Goal: Transaction & Acquisition: Purchase product/service

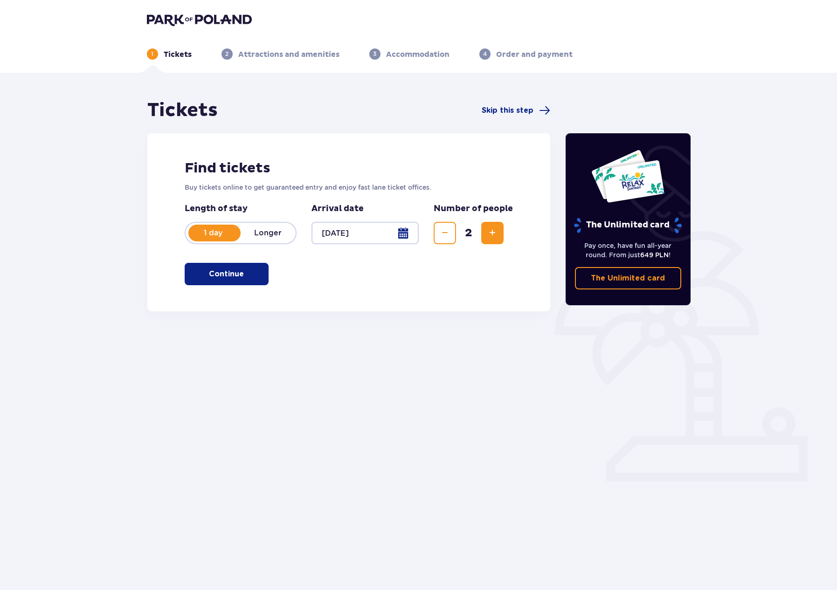
click at [241, 274] on span "button" at bounding box center [245, 274] width 11 height 11
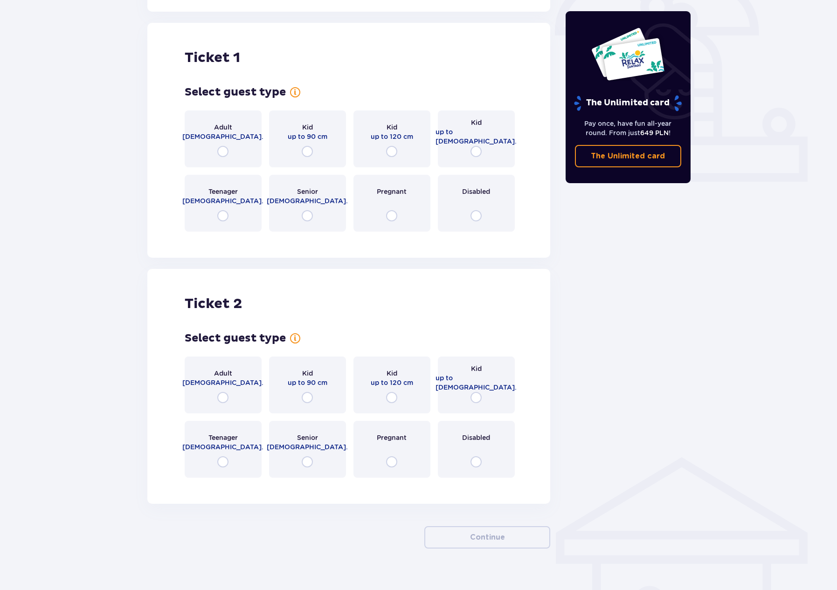
scroll to position [311, 0]
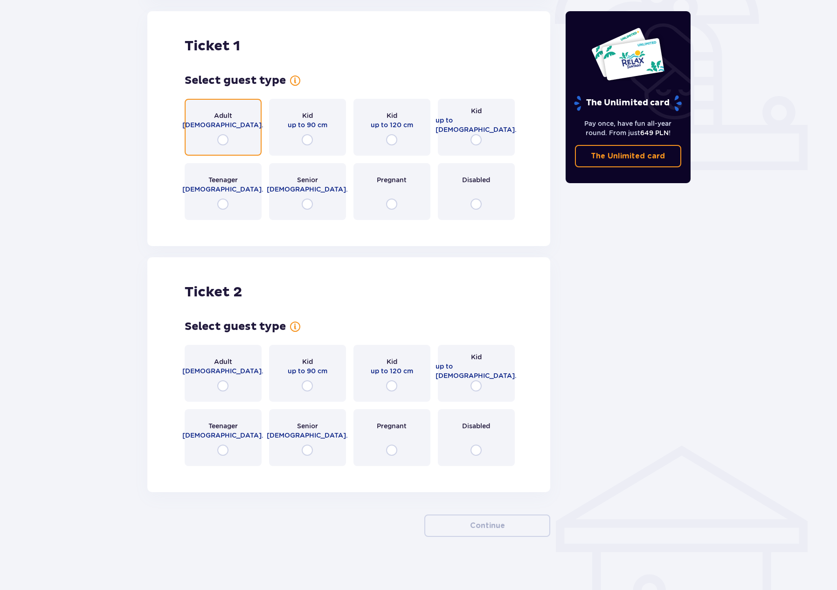
click at [226, 139] on input "radio" at bounding box center [222, 139] width 11 height 11
radio input "true"
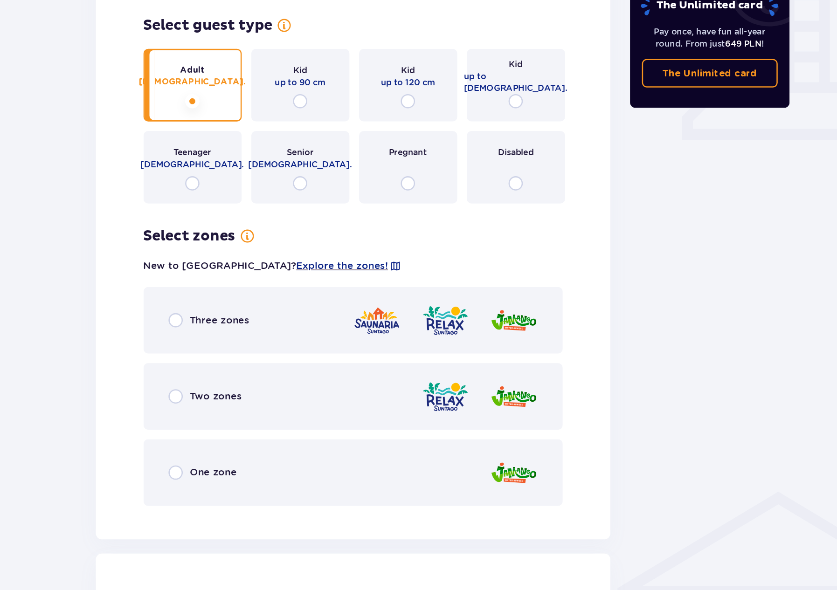
scroll to position [298, 0]
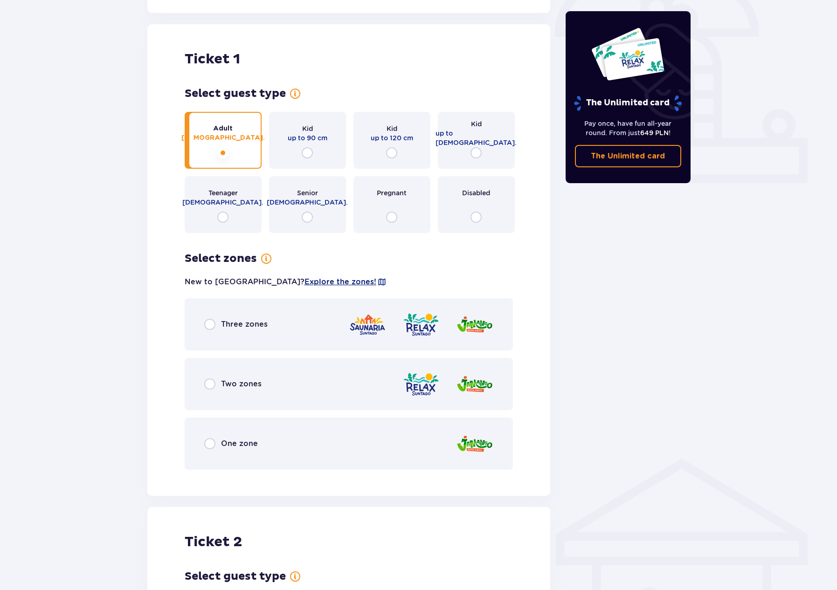
click at [304, 284] on span "Explore the zones!" at bounding box center [340, 282] width 72 height 10
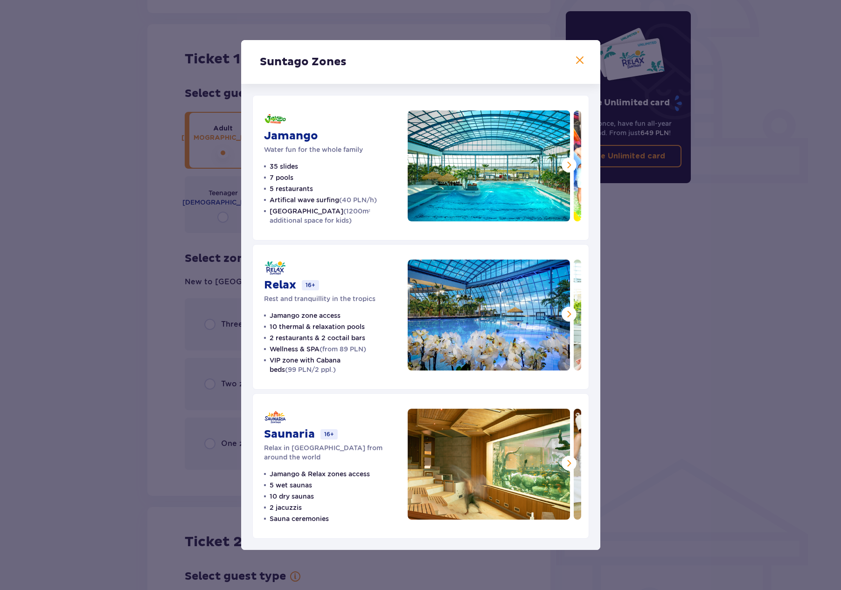
click at [568, 169] on span at bounding box center [568, 164] width 11 height 11
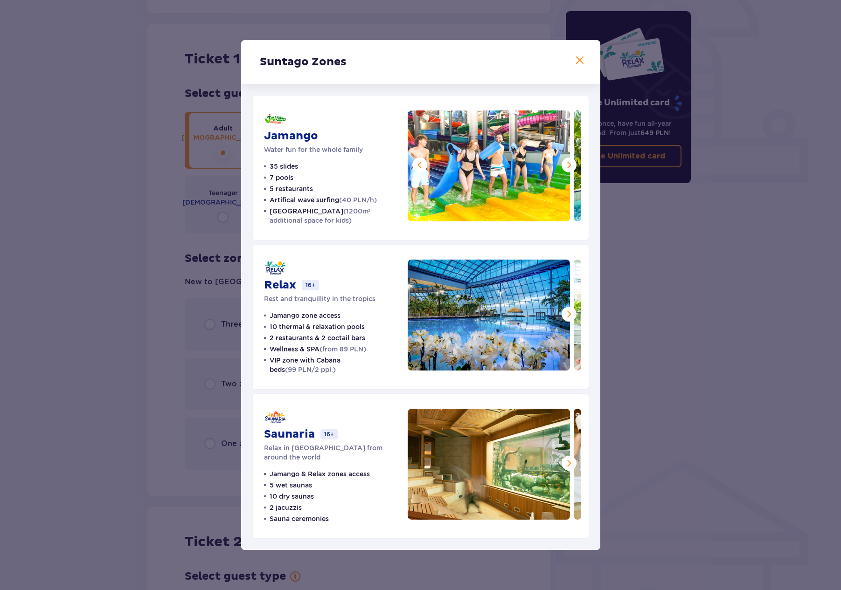
click at [568, 169] on span at bounding box center [568, 164] width 11 height 11
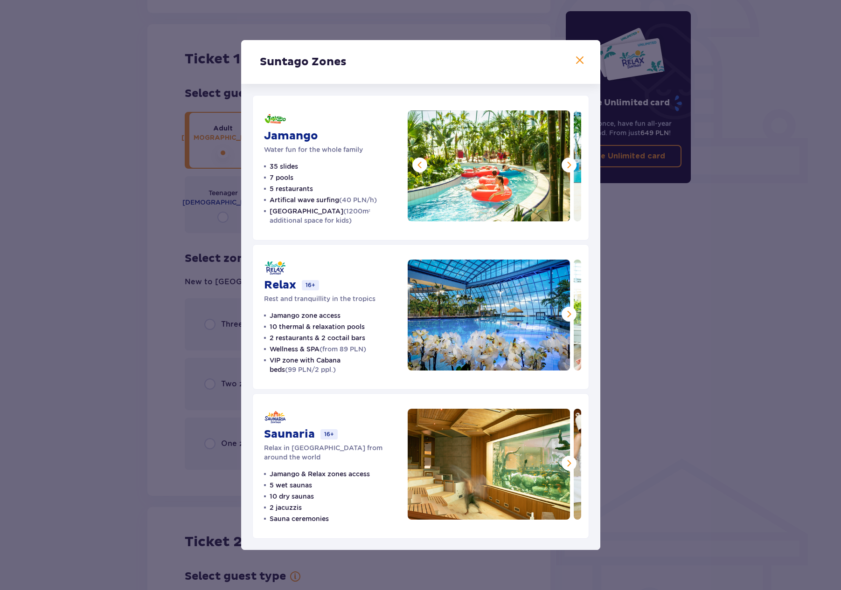
click at [568, 169] on span at bounding box center [568, 164] width 11 height 11
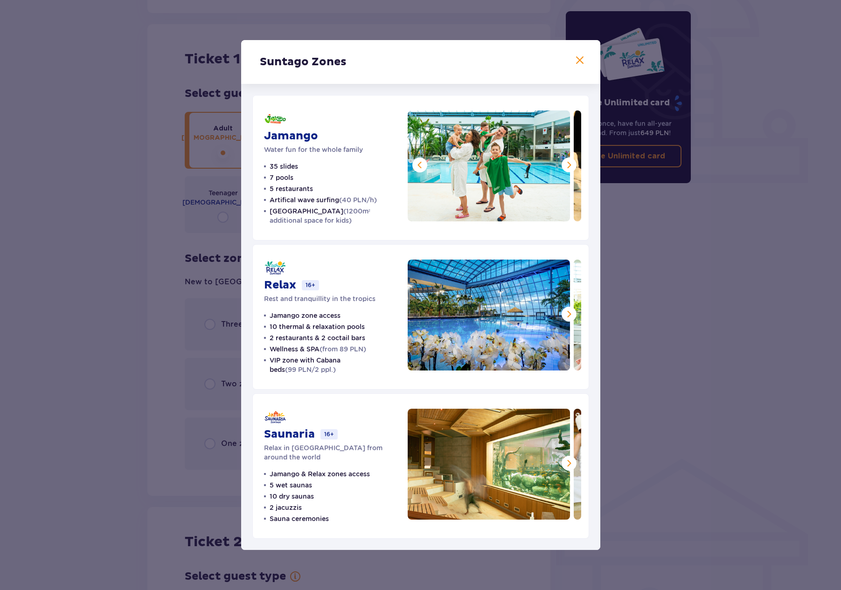
click at [572, 320] on span at bounding box center [568, 314] width 11 height 11
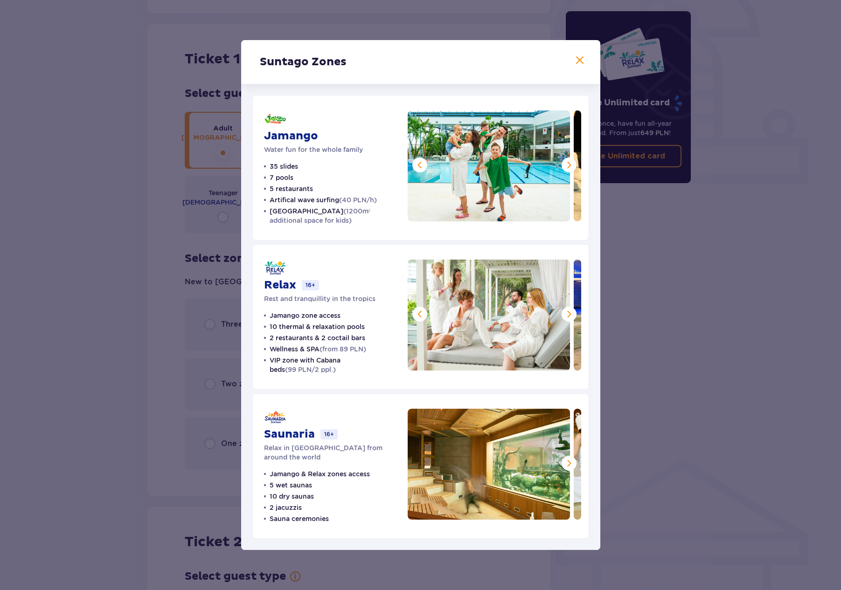
click at [572, 320] on span at bounding box center [568, 314] width 11 height 11
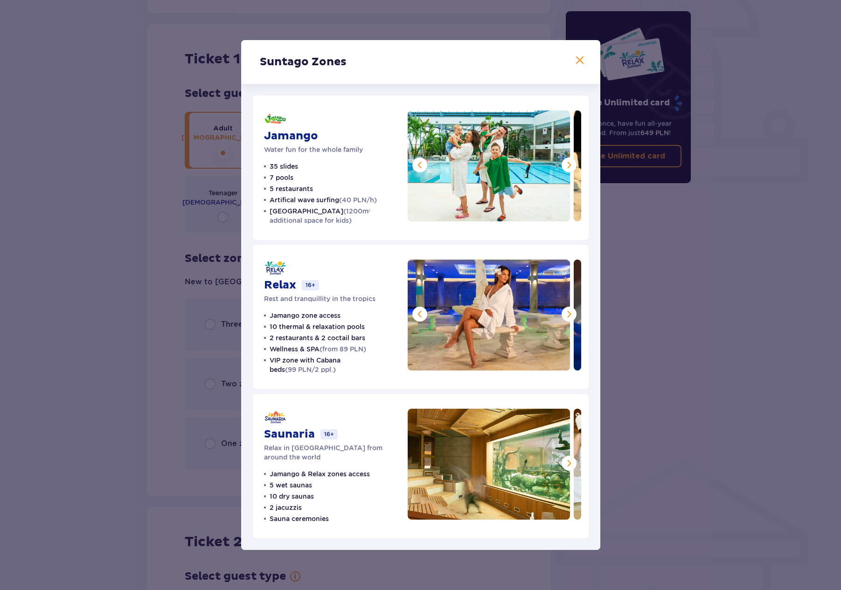
click at [572, 320] on span at bounding box center [568, 314] width 11 height 11
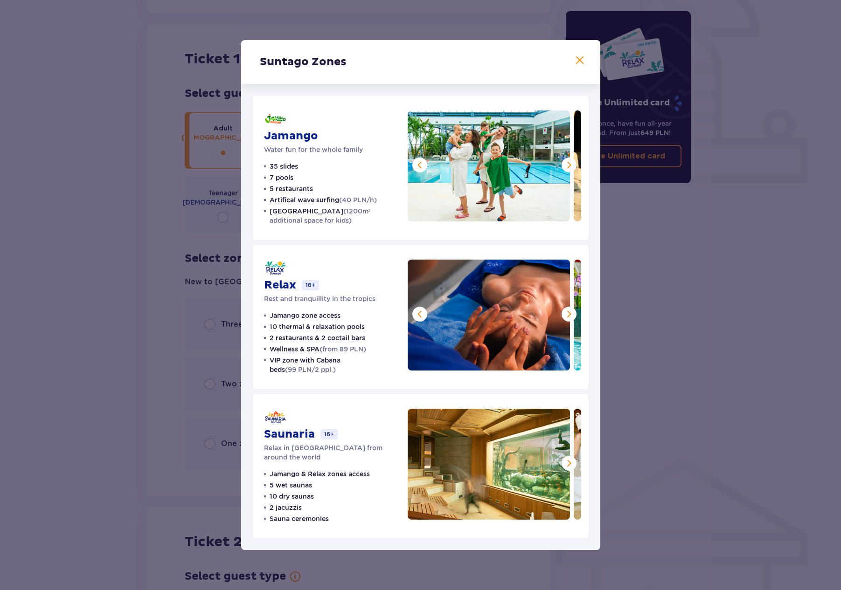
click at [572, 320] on span at bounding box center [568, 314] width 11 height 11
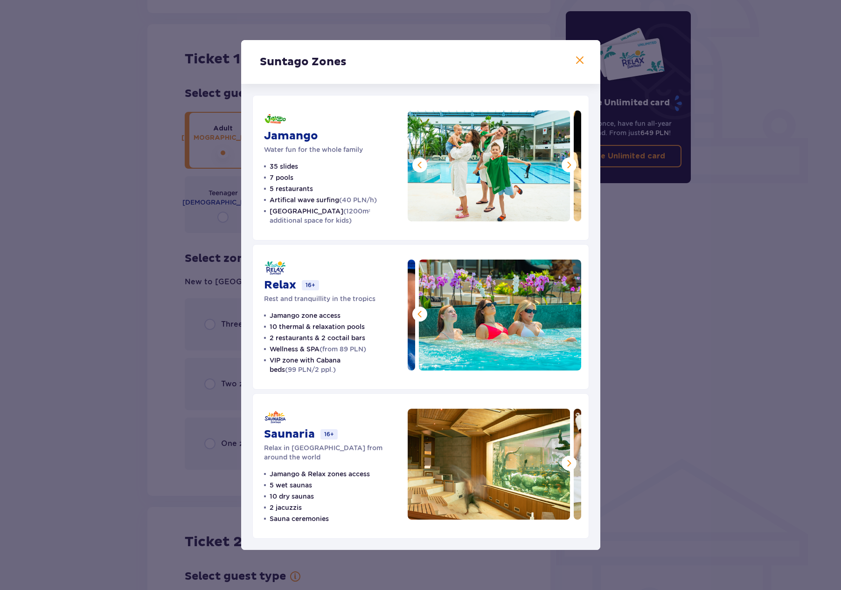
click at [572, 320] on img at bounding box center [500, 315] width 162 height 111
click at [414, 318] on span at bounding box center [419, 314] width 11 height 11
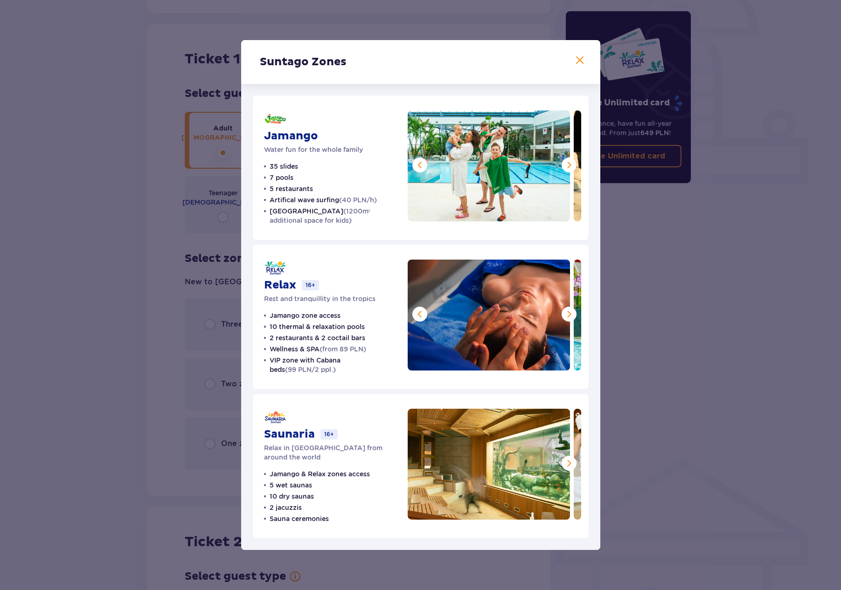
click at [414, 318] on span at bounding box center [419, 314] width 11 height 11
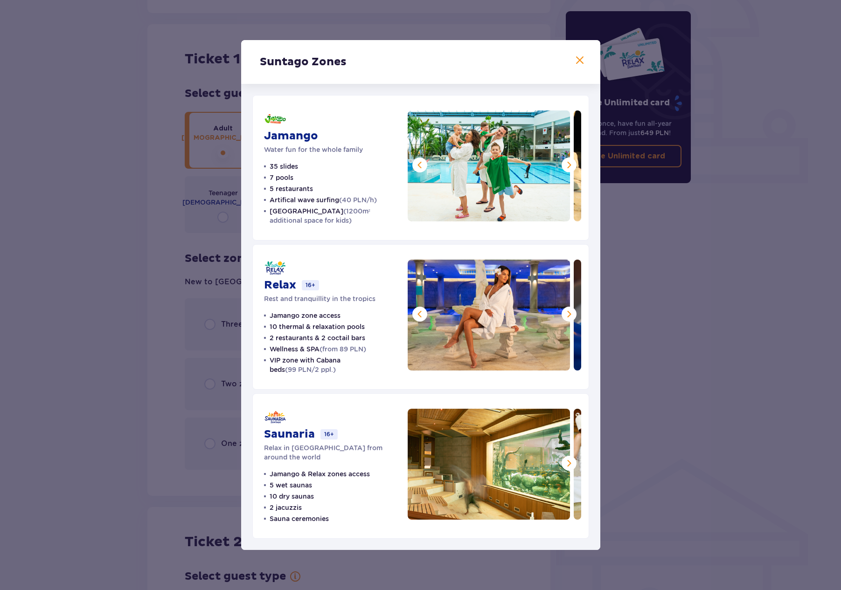
click at [414, 318] on span at bounding box center [419, 314] width 11 height 11
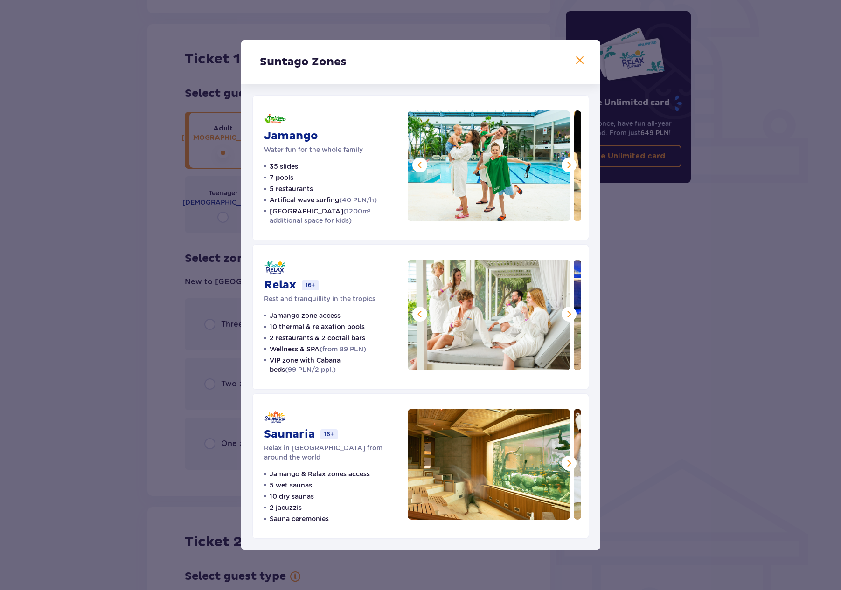
click at [414, 318] on span at bounding box center [419, 314] width 11 height 11
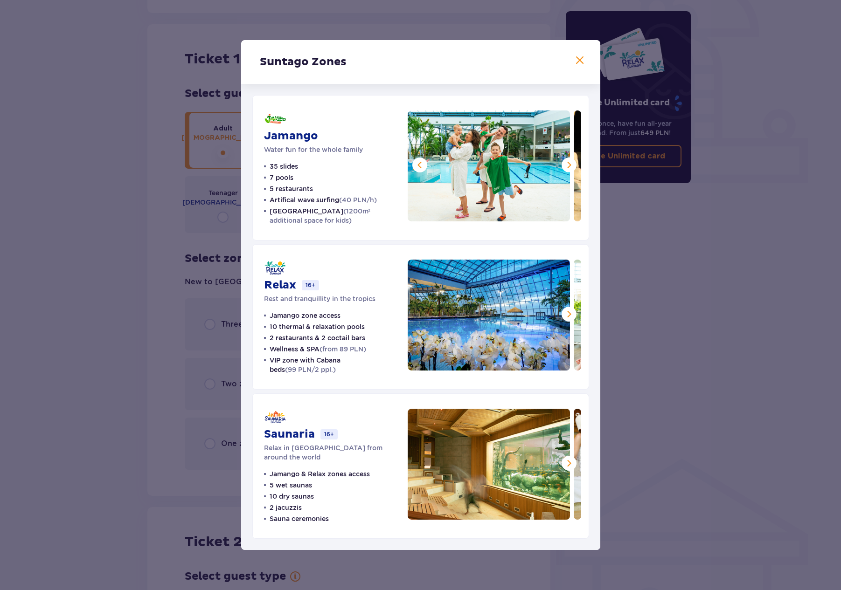
click at [414, 318] on img at bounding box center [488, 315] width 162 height 111
click at [567, 465] on span at bounding box center [568, 463] width 11 height 11
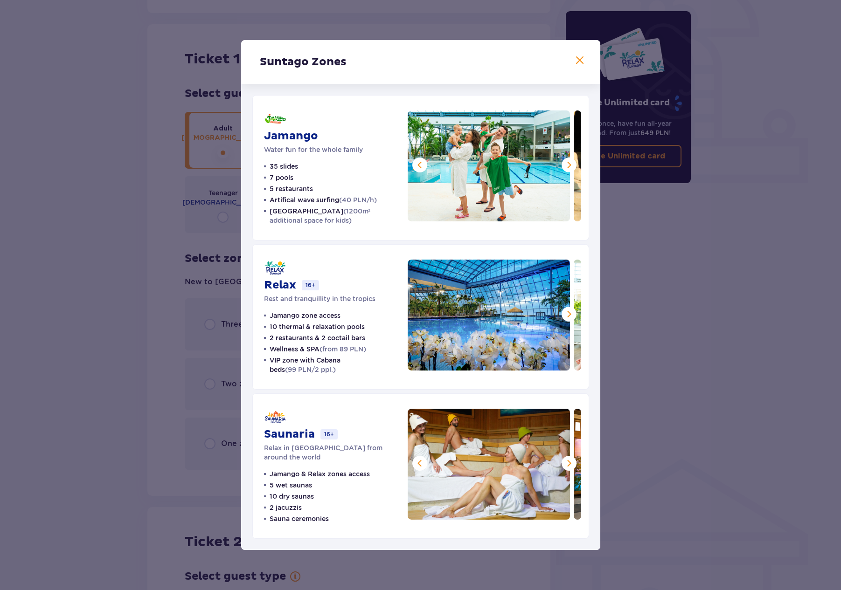
click at [567, 465] on span at bounding box center [568, 463] width 11 height 11
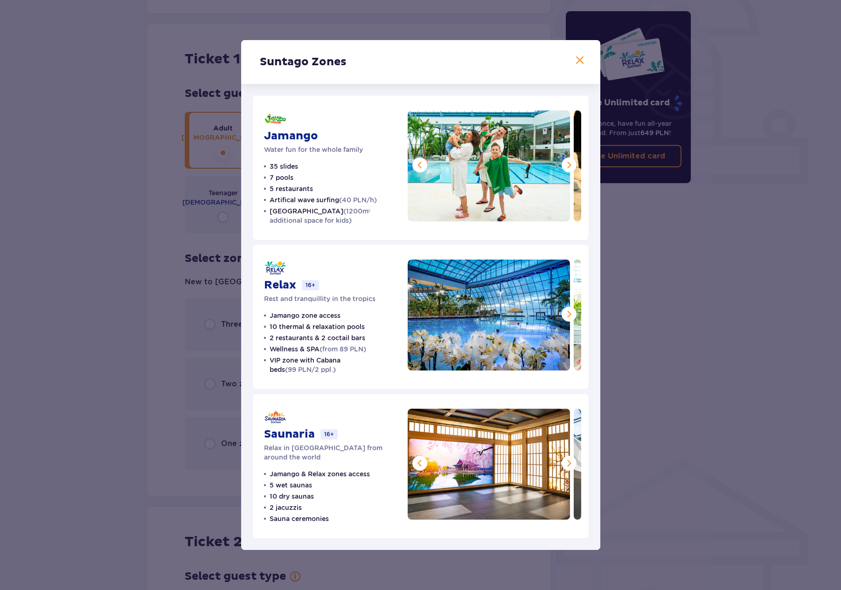
click at [567, 465] on span at bounding box center [568, 463] width 11 height 11
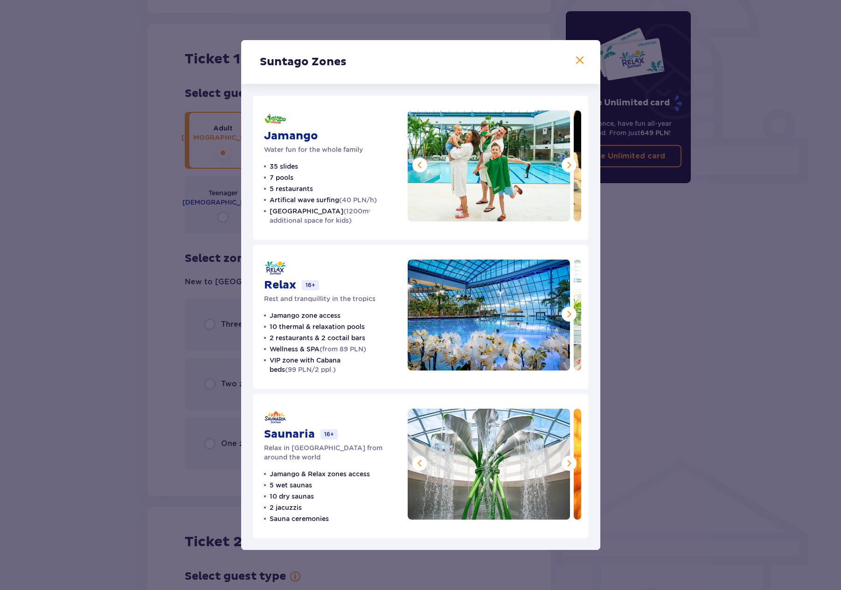
click at [678, 438] on div "Suntago Zones Jamango Water fun for the whole family 35 slides 7 pools 5 restau…" at bounding box center [420, 295] width 841 height 590
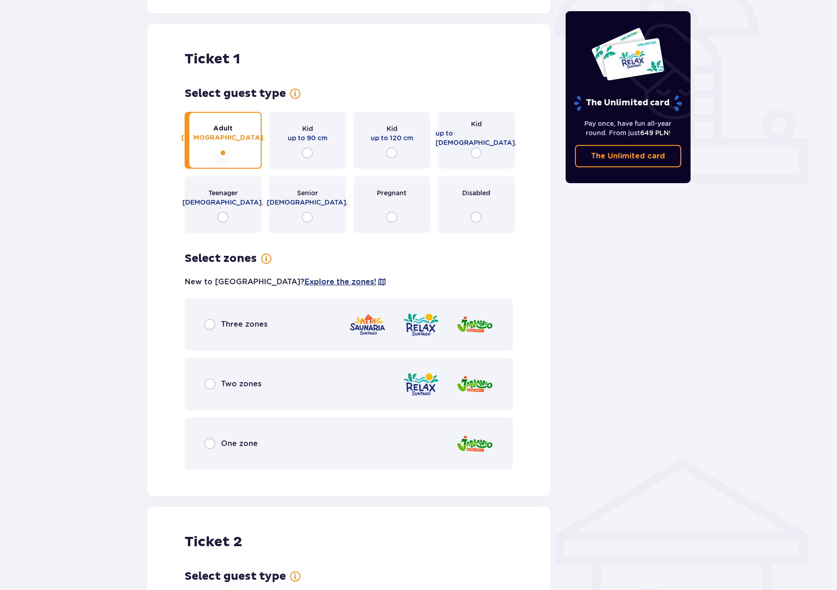
click at [304, 283] on span "Explore the zones!" at bounding box center [340, 282] width 72 height 10
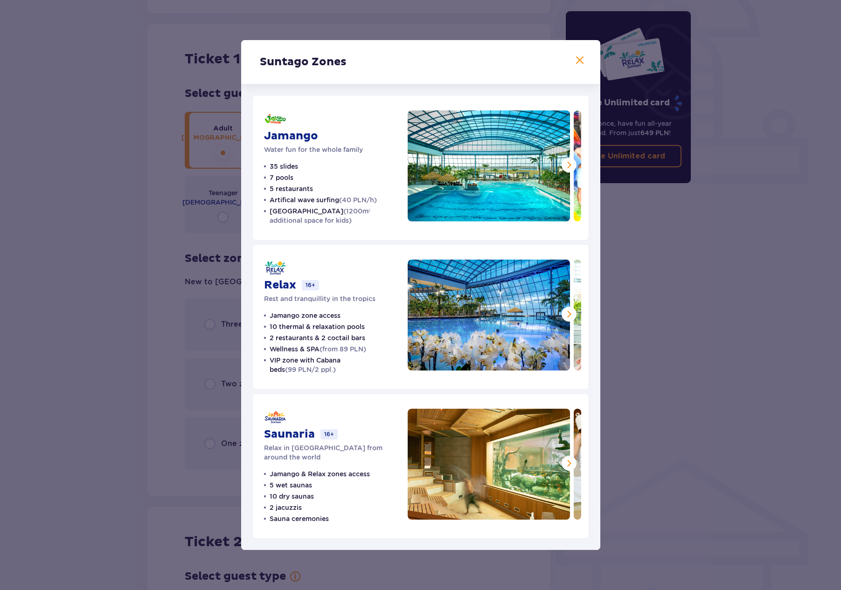
click at [223, 293] on div "Suntago Zones Jamango Water fun for the whole family 35 slides 7 pools 5 restau…" at bounding box center [420, 295] width 841 height 590
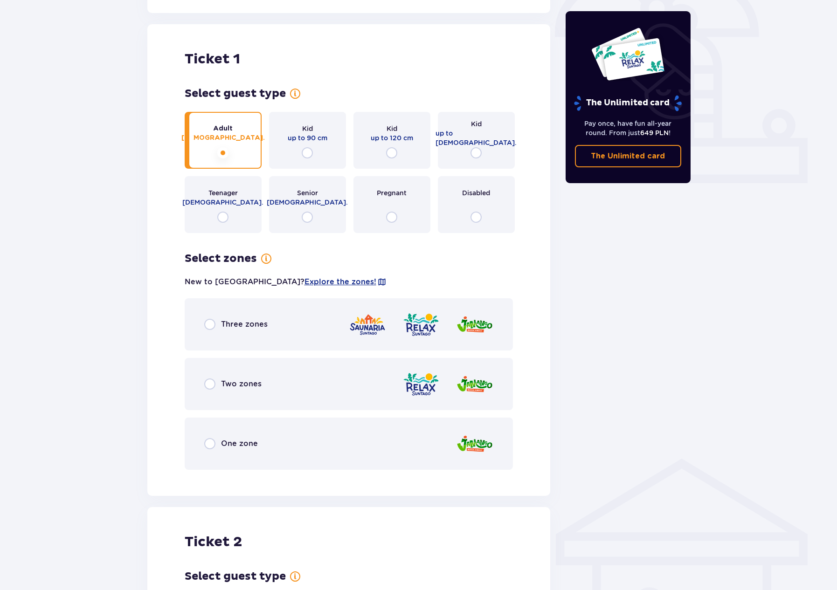
click at [255, 316] on div "Three zones" at bounding box center [349, 324] width 329 height 52
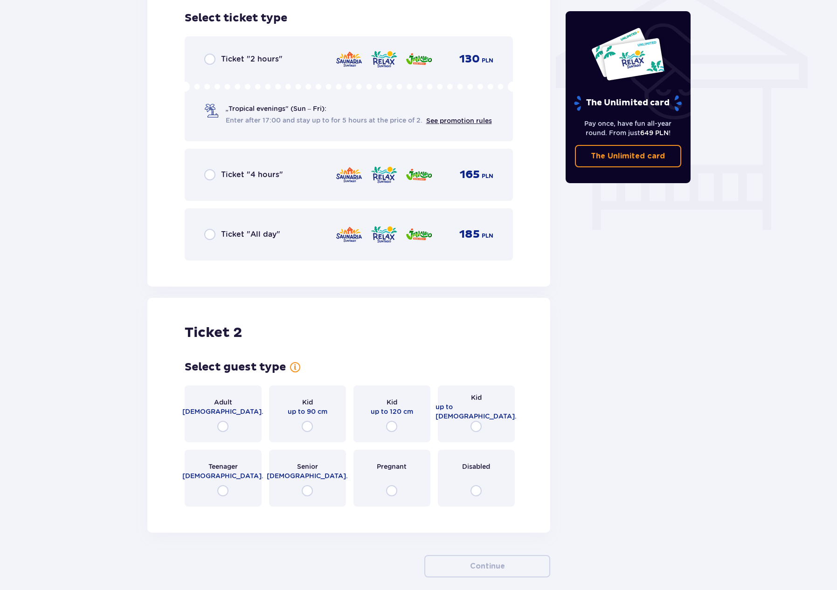
scroll to position [659, 0]
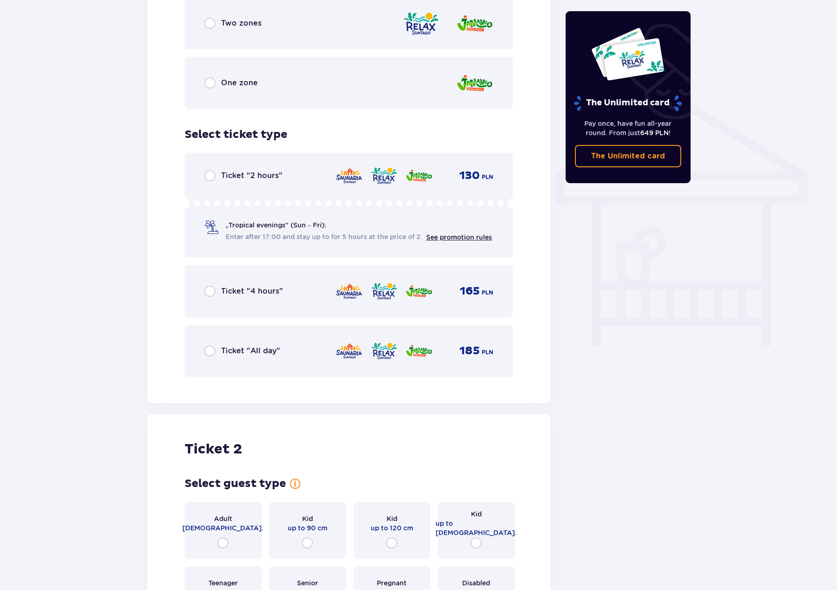
click at [407, 290] on img at bounding box center [419, 292] width 28 height 20
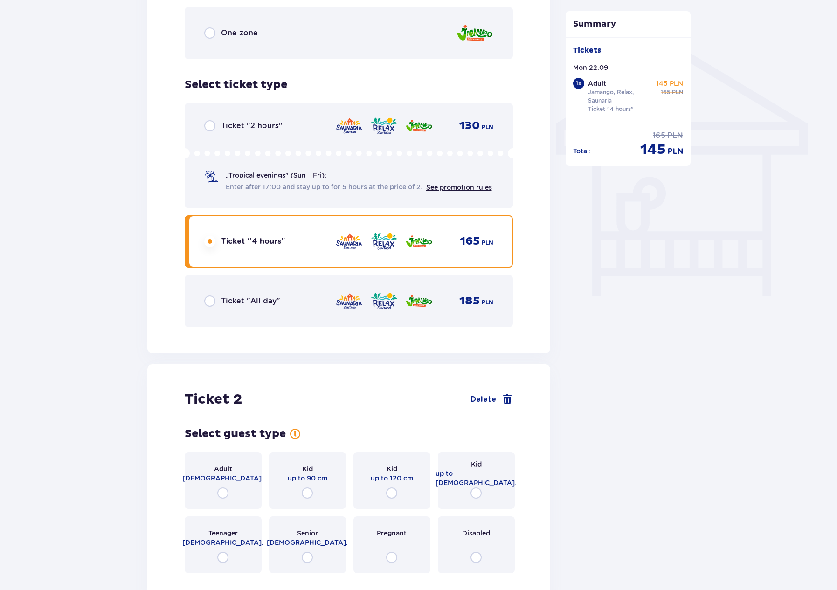
scroll to position [707, 0]
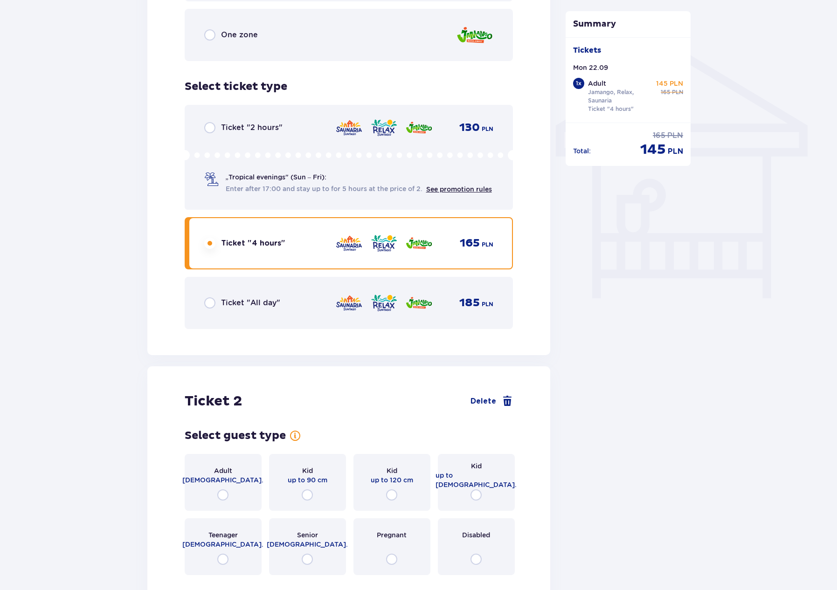
click at [399, 293] on div "185 PLN" at bounding box center [414, 303] width 158 height 20
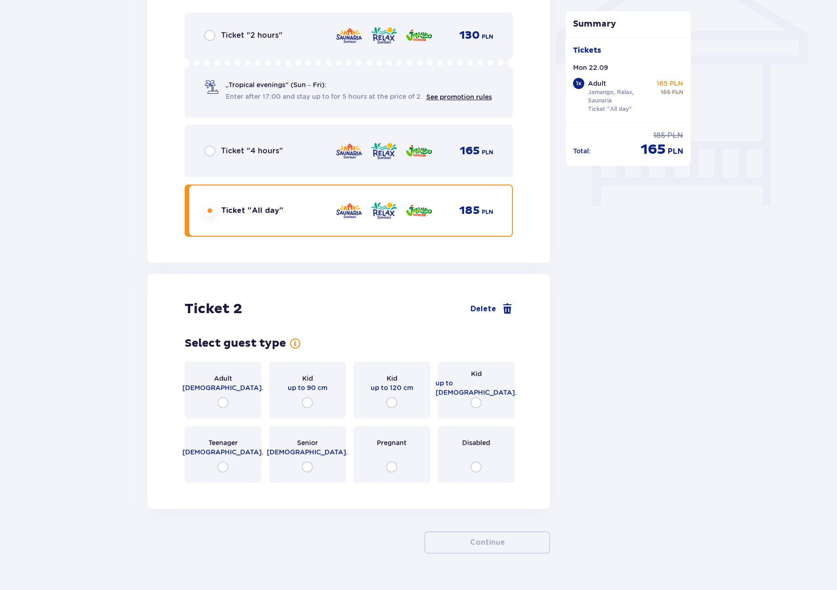
scroll to position [819, 0]
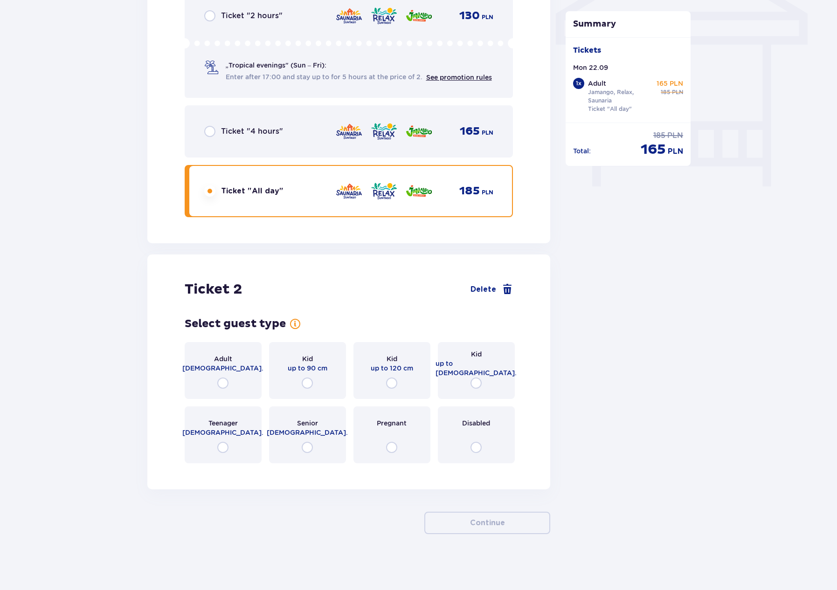
click at [245, 366] on div "Adult 18 - 65 y.o." at bounding box center [223, 370] width 77 height 57
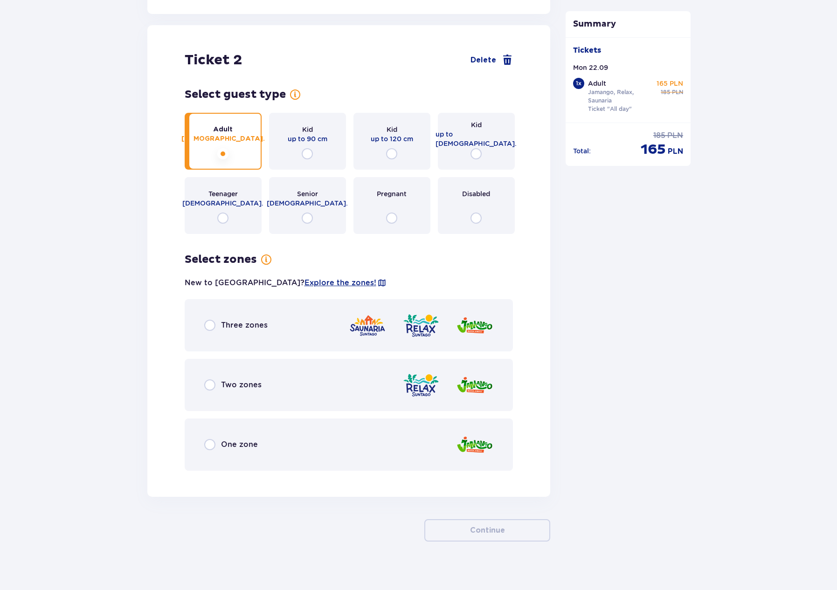
scroll to position [1056, 0]
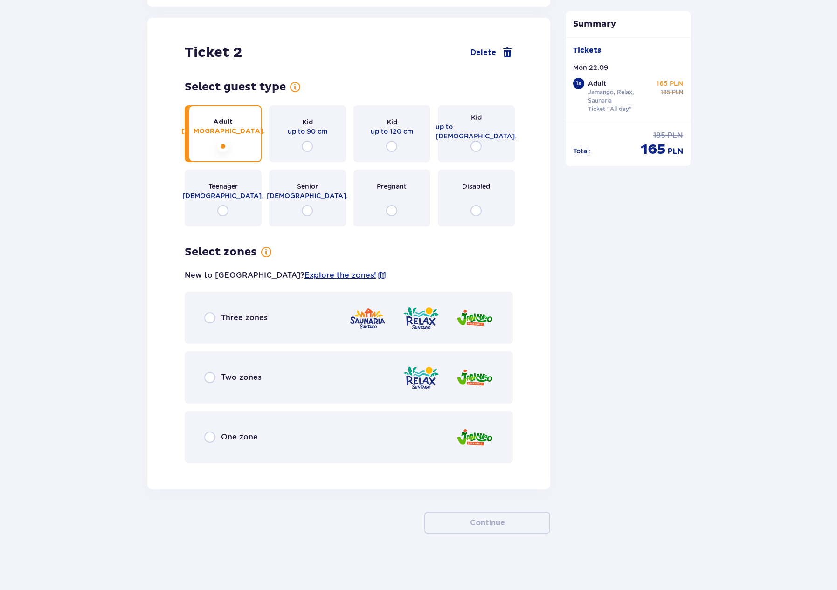
click at [261, 329] on div "Three zones" at bounding box center [349, 318] width 329 height 52
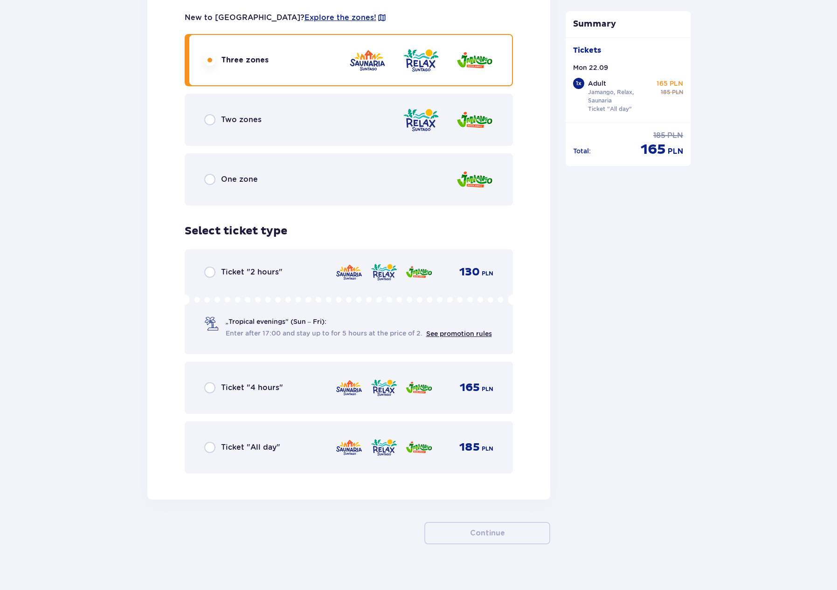
scroll to position [1324, 0]
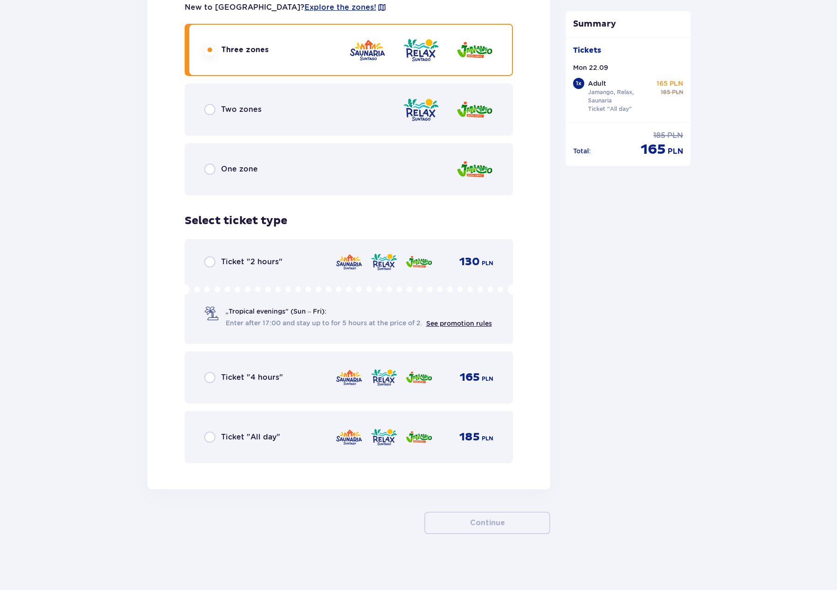
click at [261, 422] on div "Ticket "All day" 185 PLN" at bounding box center [349, 437] width 329 height 52
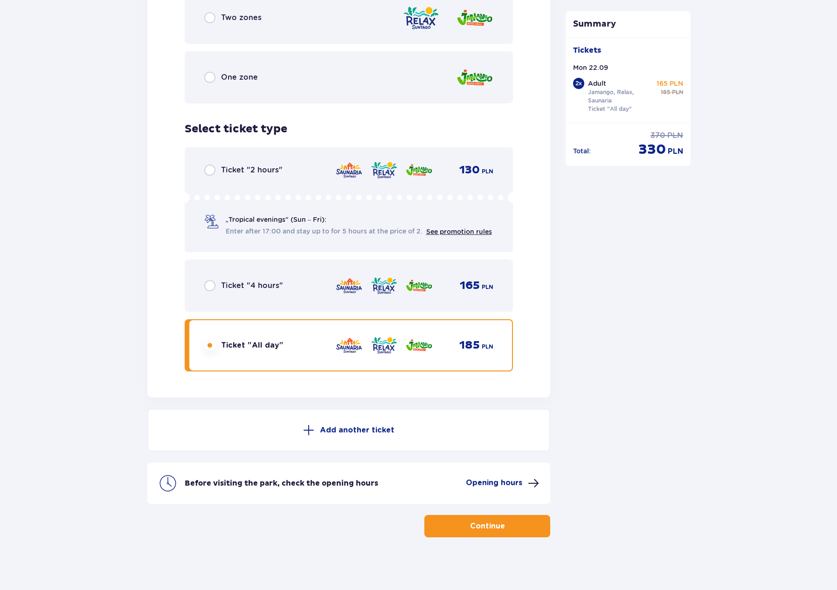
scroll to position [1419, 0]
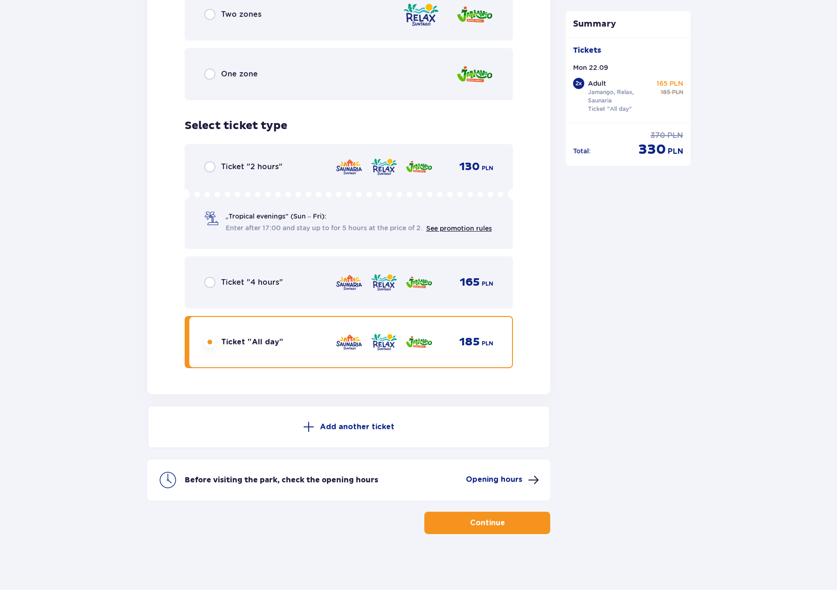
click at [506, 489] on div "Before visiting the park, check the opening hours Opening hours" at bounding box center [348, 480] width 403 height 41
click at [504, 481] on p "Opening hours" at bounding box center [494, 480] width 56 height 10
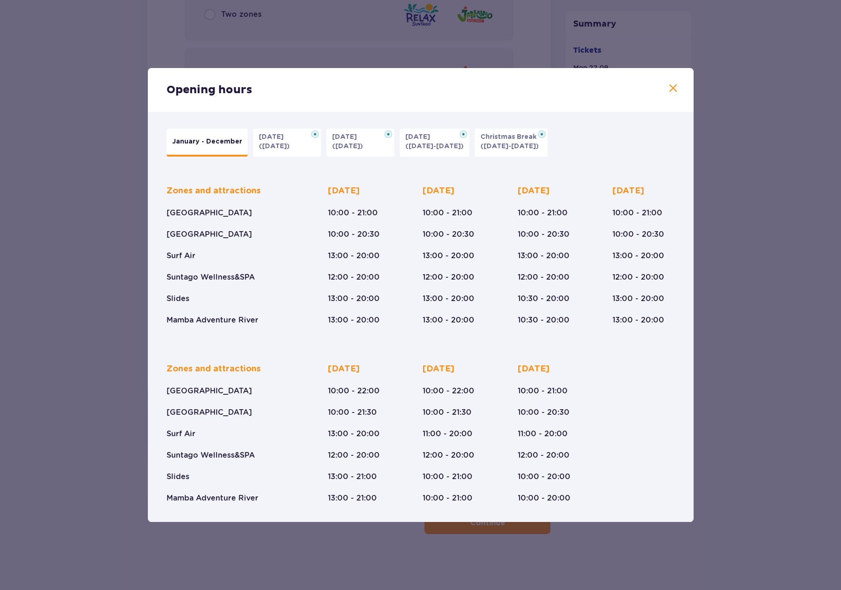
click at [52, 257] on div "Opening hours January - December Halloween (31.10.25) All Saints' Day (01.11.25…" at bounding box center [420, 295] width 841 height 590
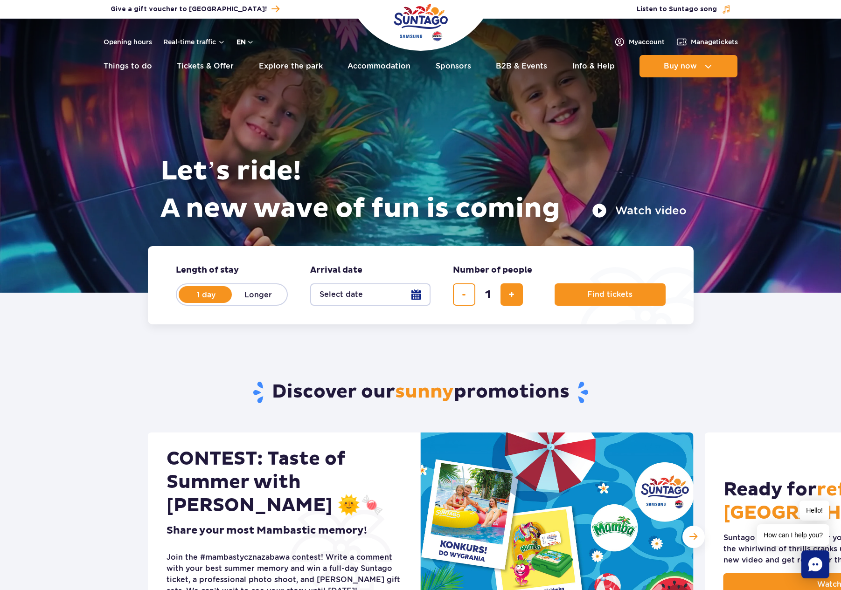
click at [252, 40] on button "en" at bounding box center [245, 41] width 18 height 9
click at [248, 66] on button "PL" at bounding box center [250, 64] width 26 height 9
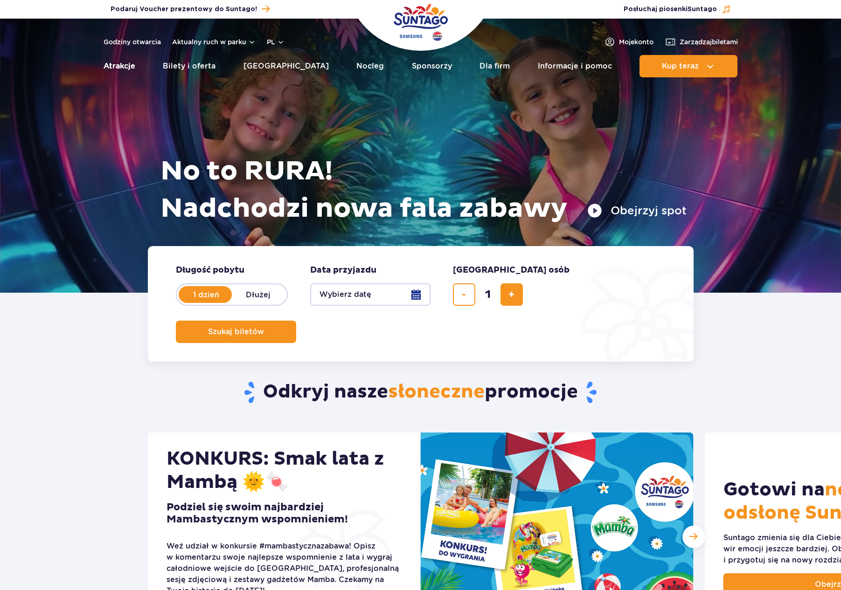
click at [126, 64] on link "Atrakcje" at bounding box center [120, 66] width 32 height 22
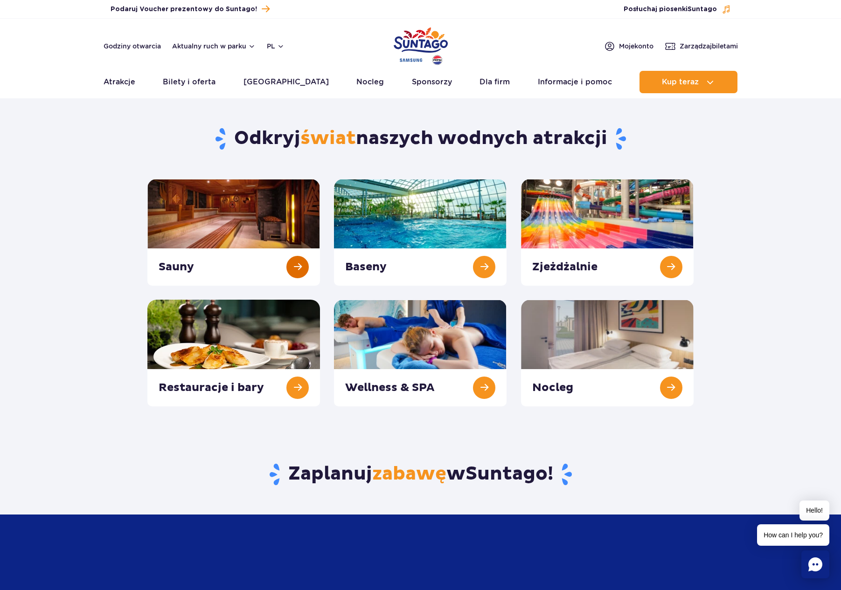
click at [280, 246] on link at bounding box center [233, 232] width 173 height 107
click at [607, 309] on link at bounding box center [607, 353] width 173 height 107
click at [518, 249] on div "Zjeżdżalnie" at bounding box center [607, 232] width 186 height 107
click at [423, 239] on link at bounding box center [420, 232] width 173 height 107
click at [555, 254] on link at bounding box center [607, 232] width 173 height 107
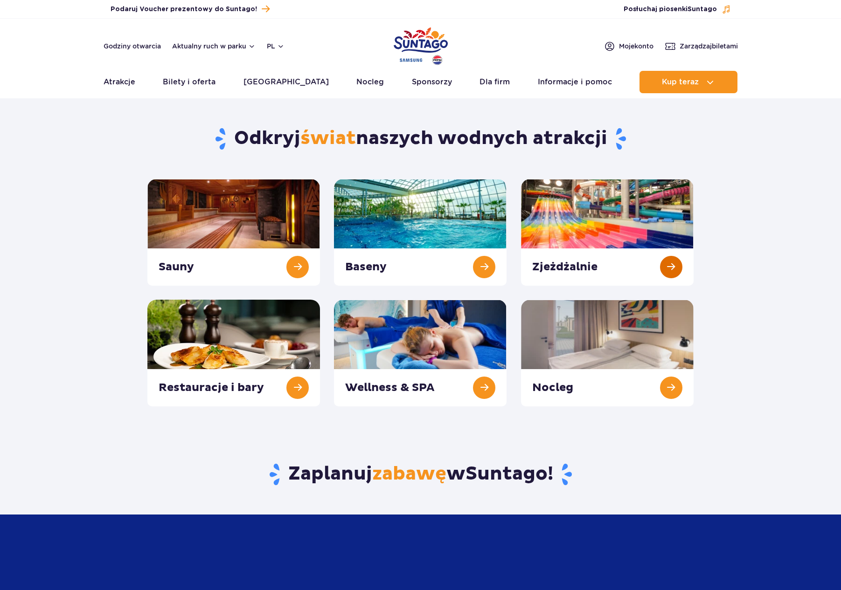
click at [650, 267] on link at bounding box center [607, 232] width 173 height 107
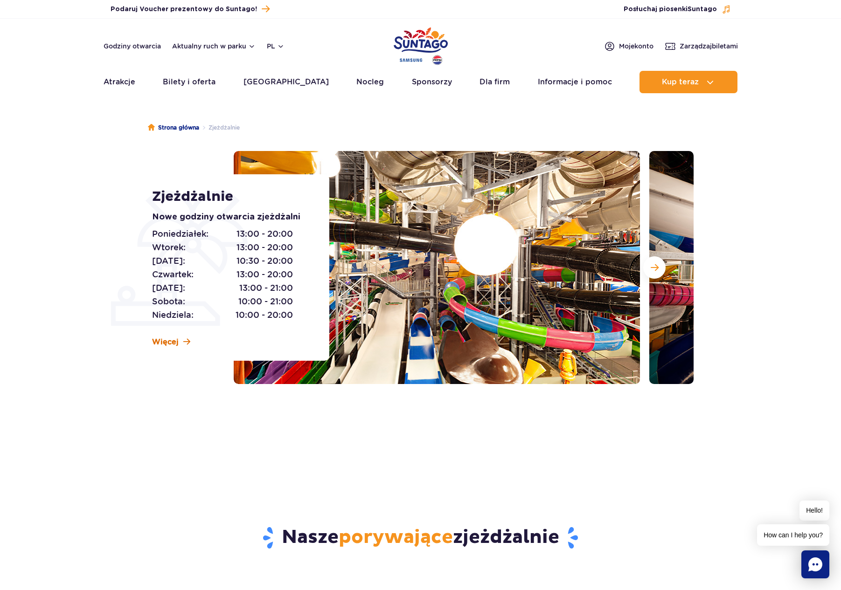
click at [164, 341] on span "Więcej" at bounding box center [165, 342] width 27 height 10
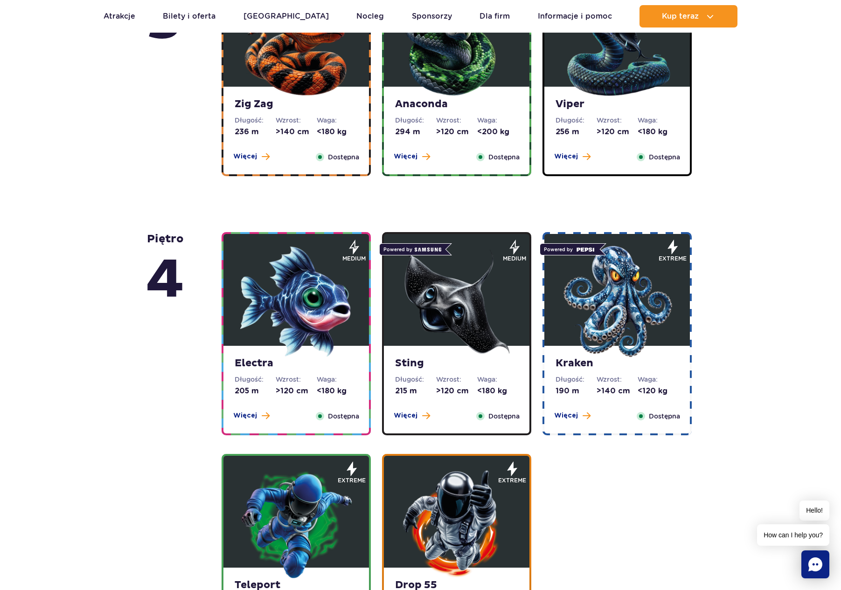
scroll to position [755, 0]
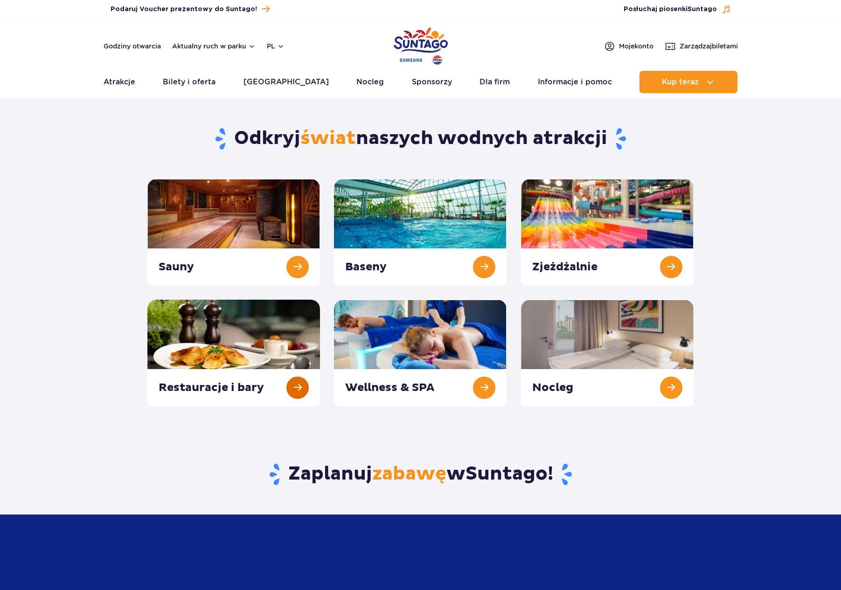
click at [269, 369] on link at bounding box center [233, 353] width 173 height 107
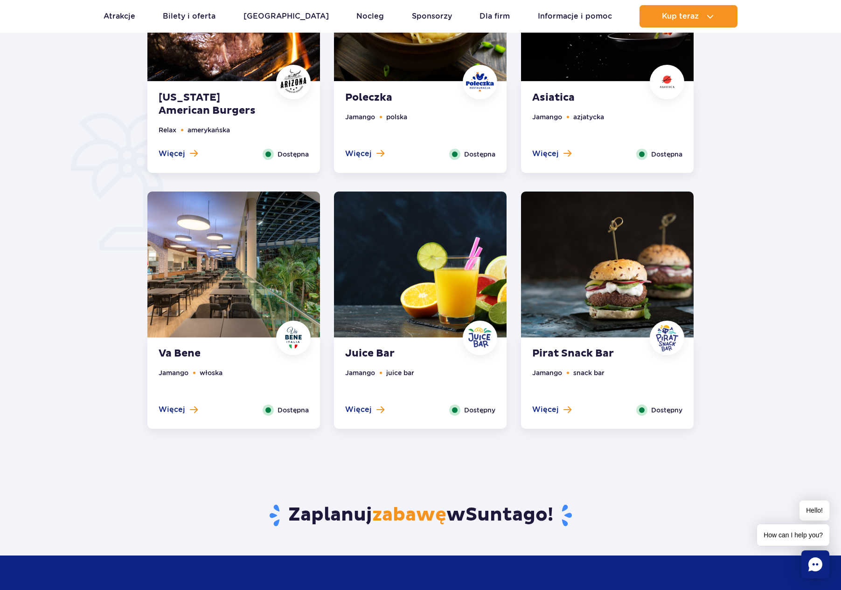
scroll to position [595, 0]
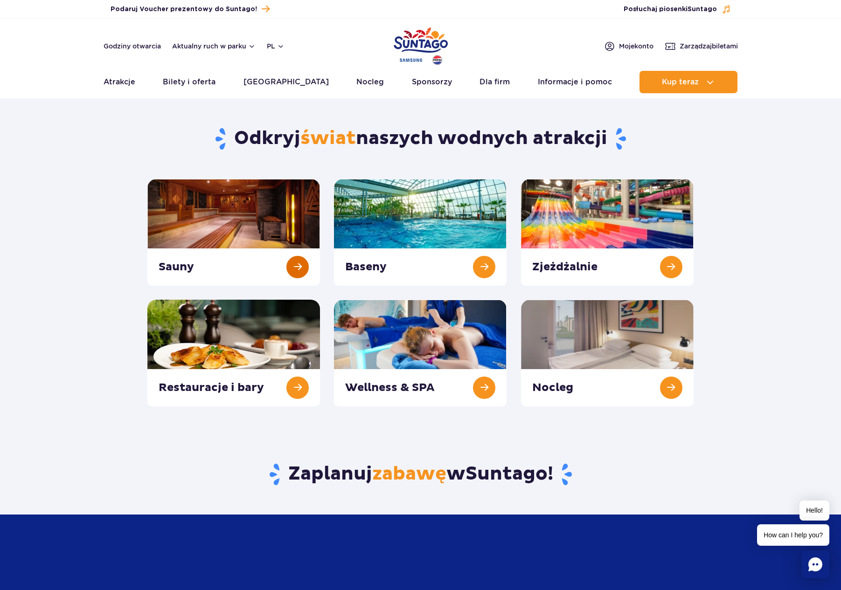
click at [300, 265] on link at bounding box center [233, 232] width 173 height 107
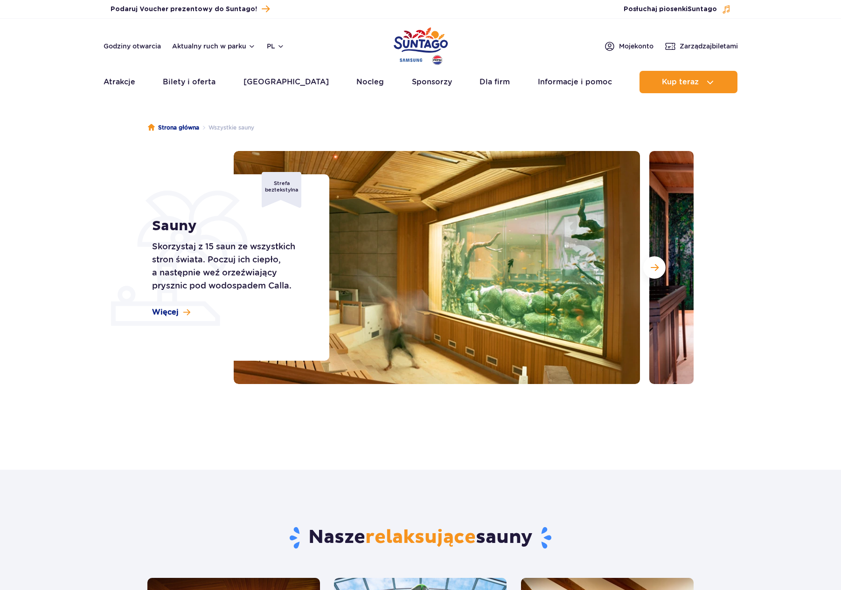
scroll to position [20, 0]
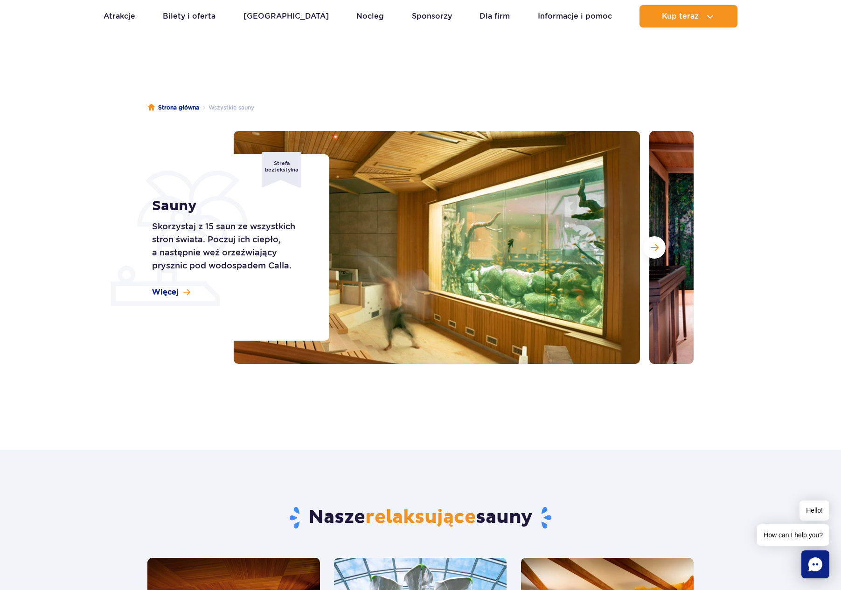
click at [671, 249] on img at bounding box center [852, 247] width 406 height 233
click at [660, 247] on button "Następny slajd" at bounding box center [654, 247] width 22 height 22
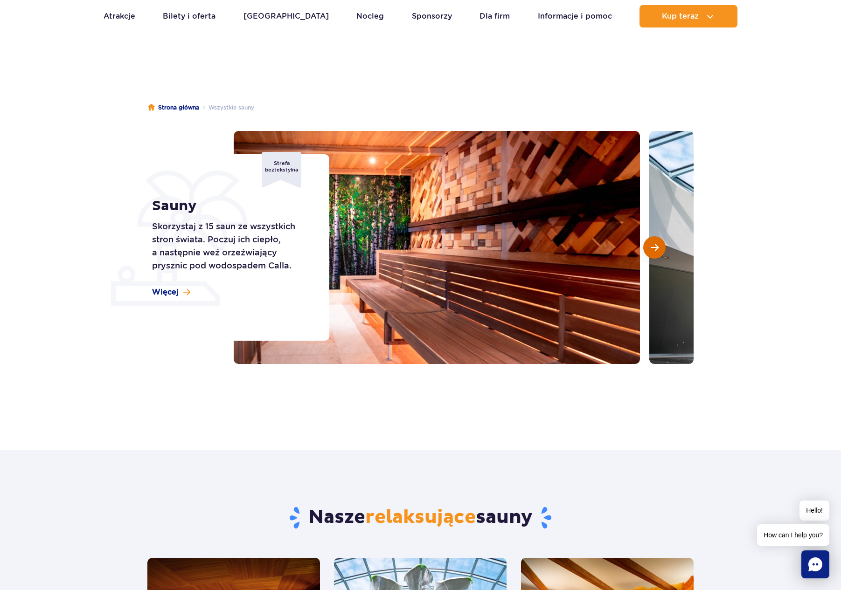
click at [660, 247] on button "Następny slajd" at bounding box center [654, 247] width 22 height 22
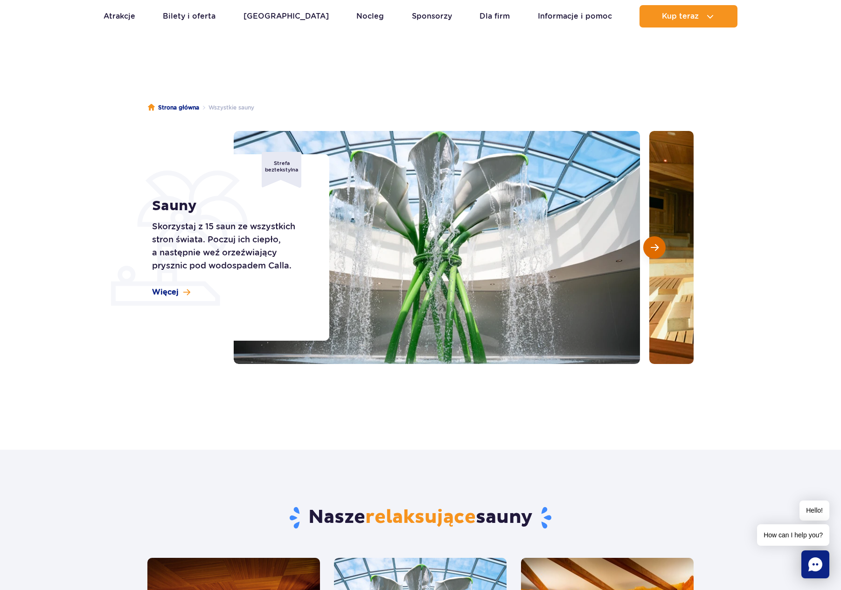
click at [660, 247] on button "Następny slajd" at bounding box center [654, 247] width 22 height 22
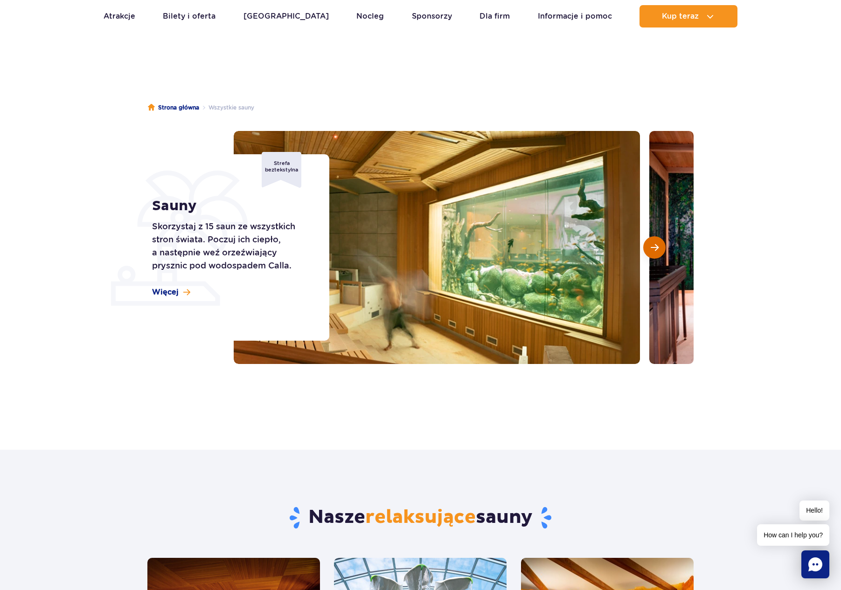
click at [660, 247] on button "Następny slajd" at bounding box center [654, 247] width 22 height 22
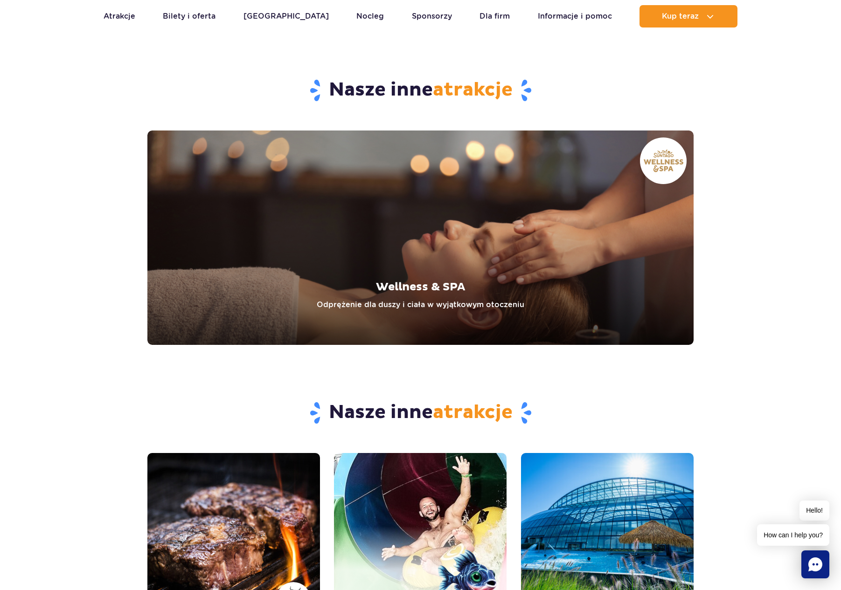
scroll to position [2457, 0]
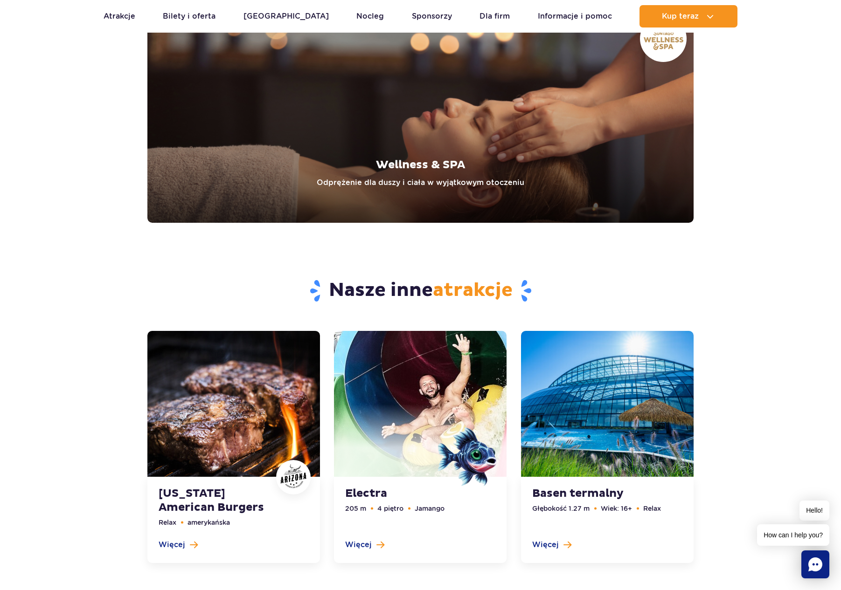
click at [448, 178] on link "Wellness & SPA" at bounding box center [420, 115] width 546 height 214
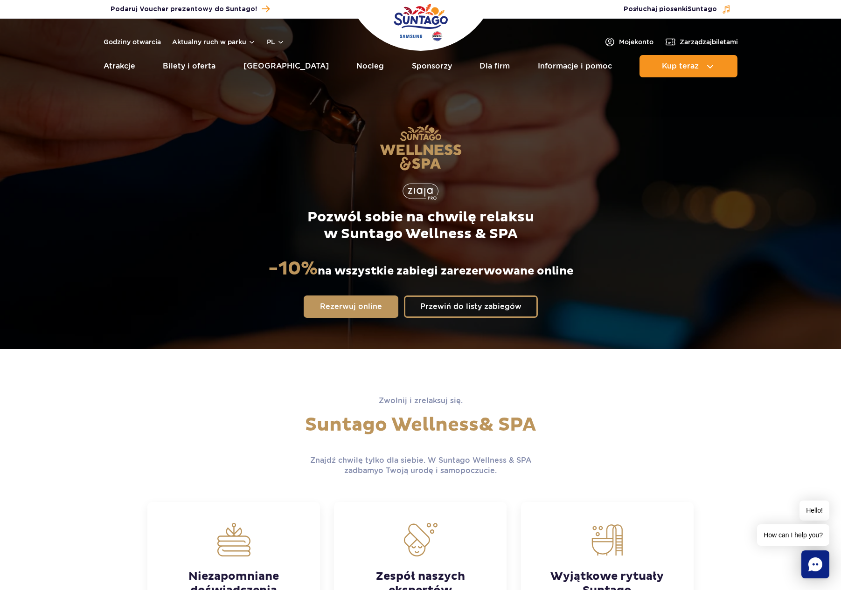
scroll to position [118, 0]
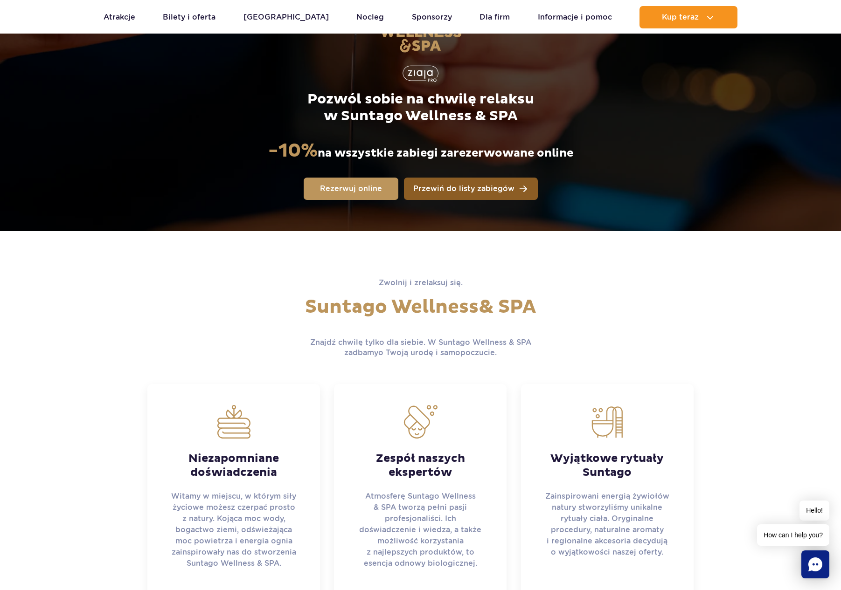
click at [445, 192] on span "Przewiń do listy zabiegów" at bounding box center [463, 188] width 101 height 7
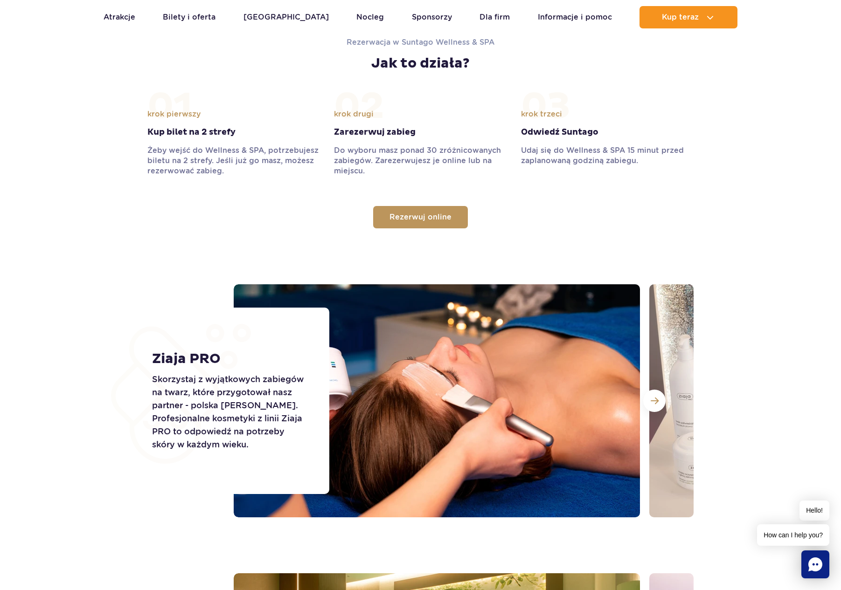
scroll to position [1072, 0]
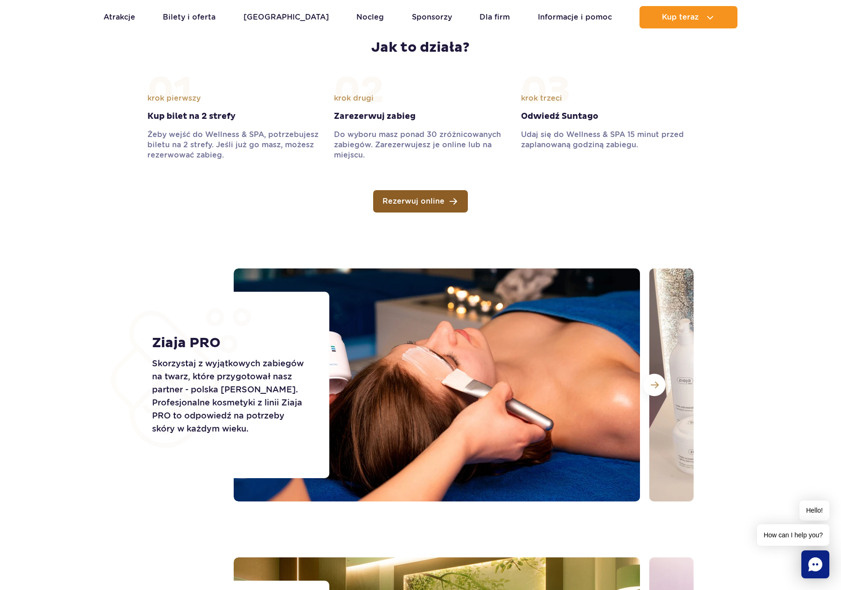
click at [442, 199] on span "Rezerwuj online" at bounding box center [413, 201] width 62 height 7
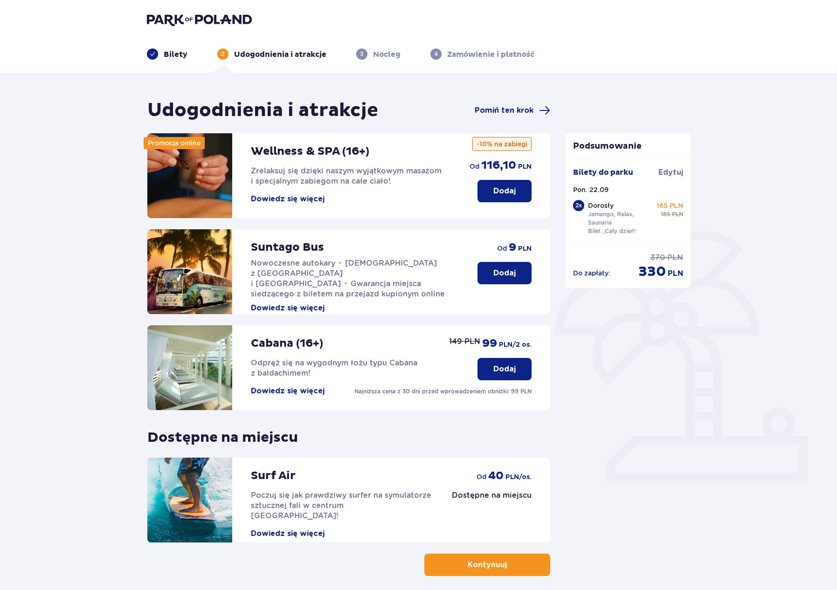
click at [303, 195] on button "Dowiedz się więcej" at bounding box center [288, 199] width 74 height 10
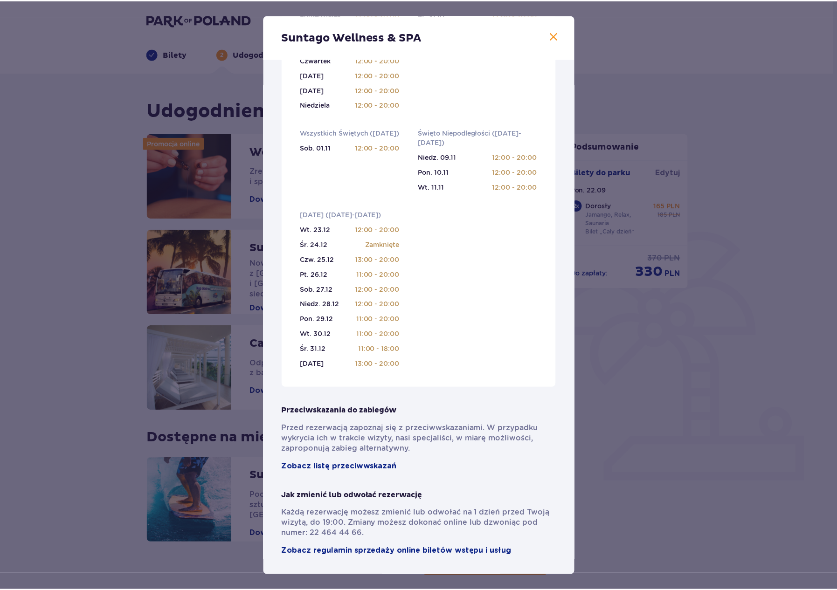
scroll to position [418, 0]
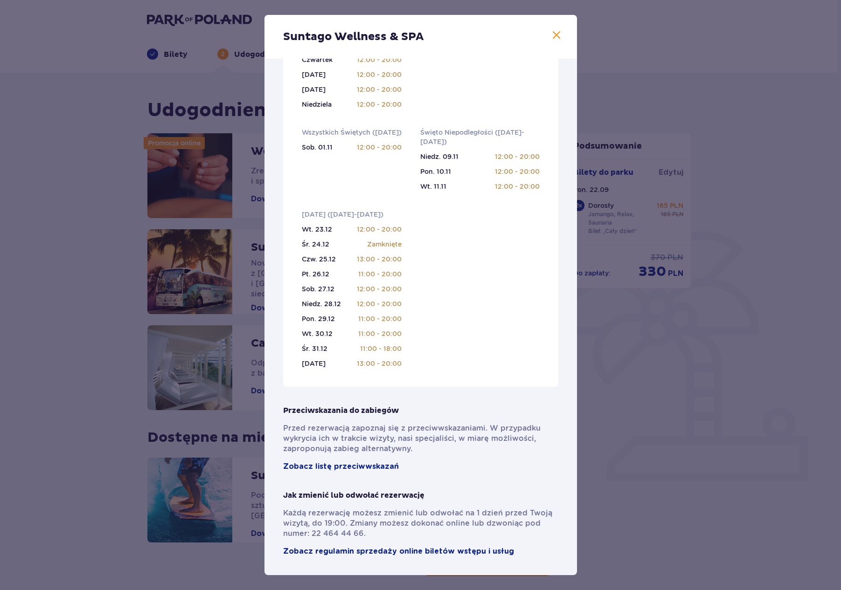
click at [166, 211] on div "Suntago Wellness & SPA Pełni pasji profesjonaliści , którzy pomogą Ci dobrać za…" at bounding box center [420, 295] width 841 height 590
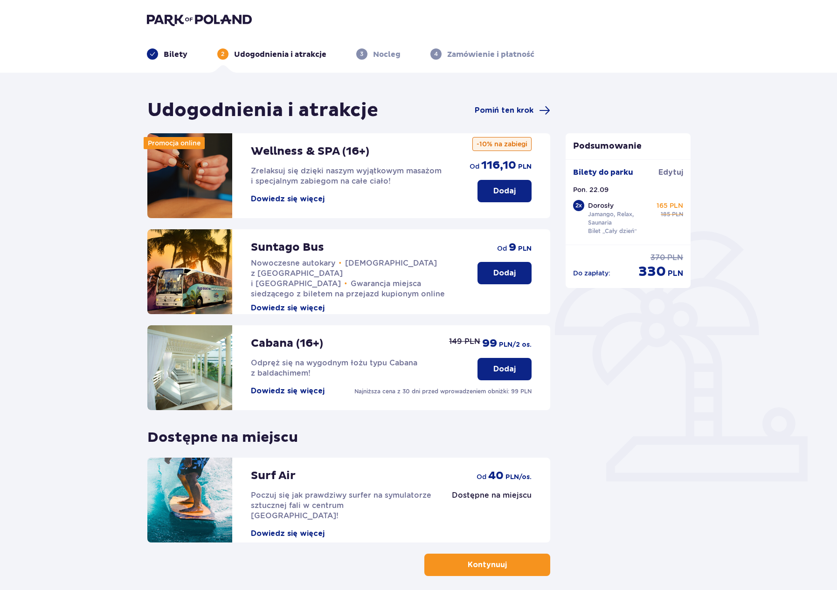
click at [487, 194] on button "Dodaj" at bounding box center [504, 191] width 54 height 22
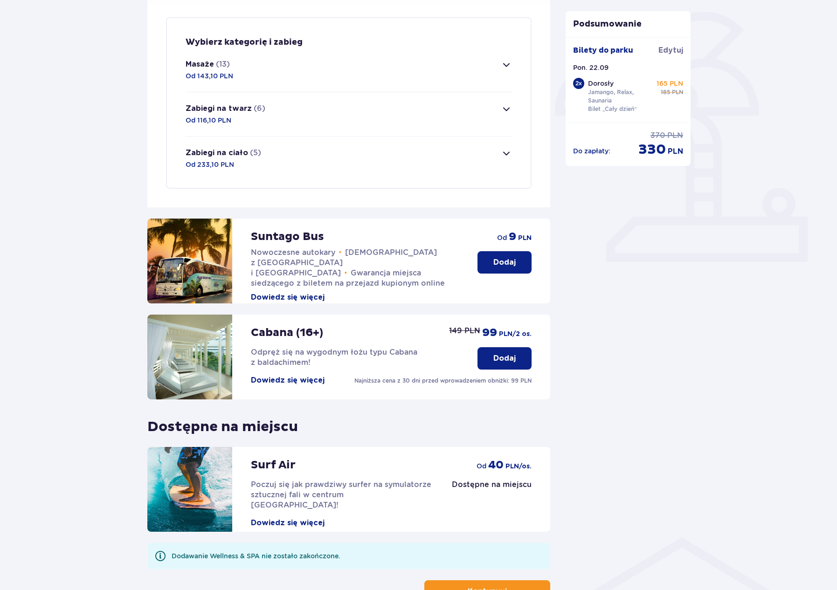
scroll to position [219, 0]
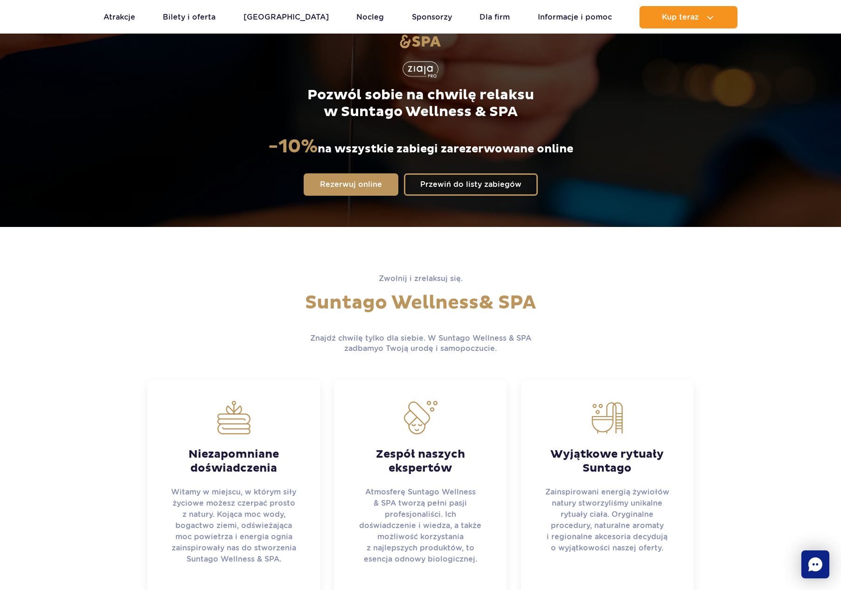
scroll to position [118, 0]
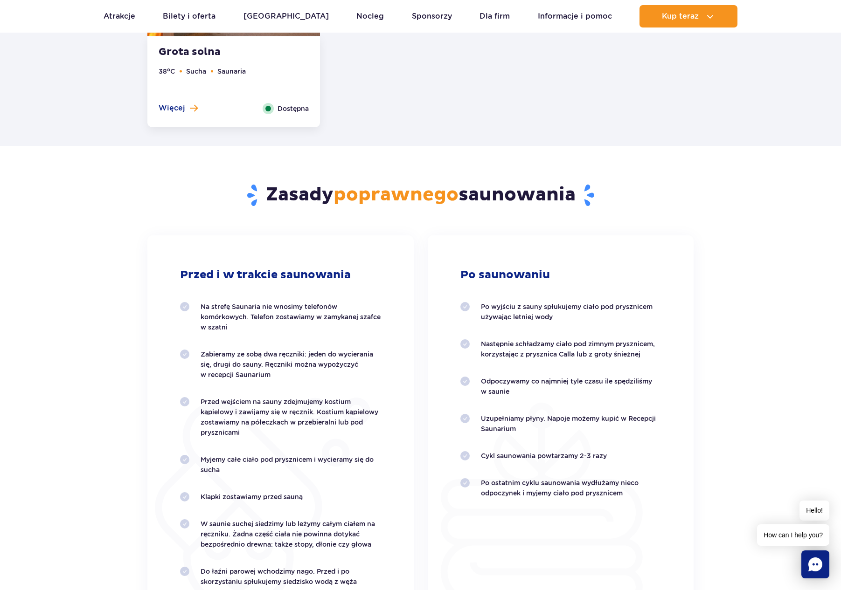
scroll to position [1391, 0]
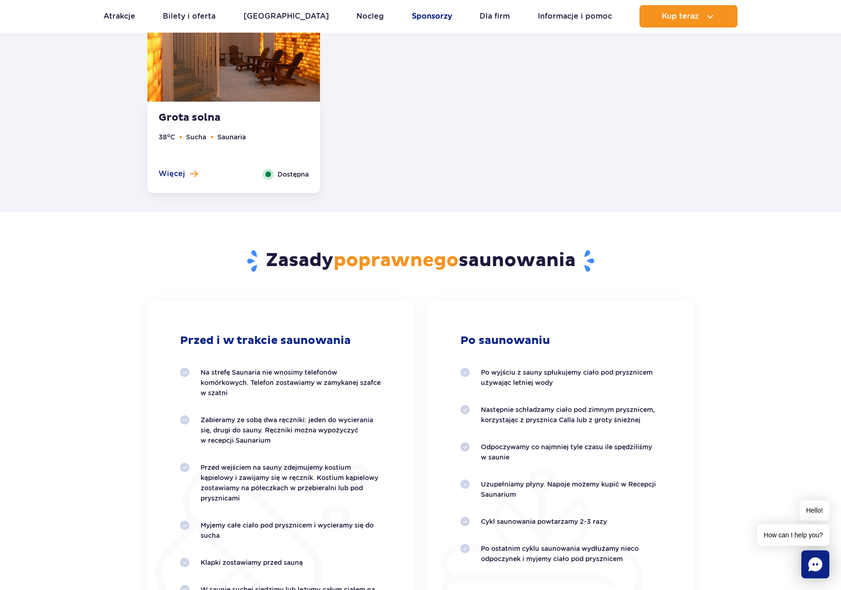
click at [432, 23] on link "Sponsorzy" at bounding box center [432, 16] width 40 height 22
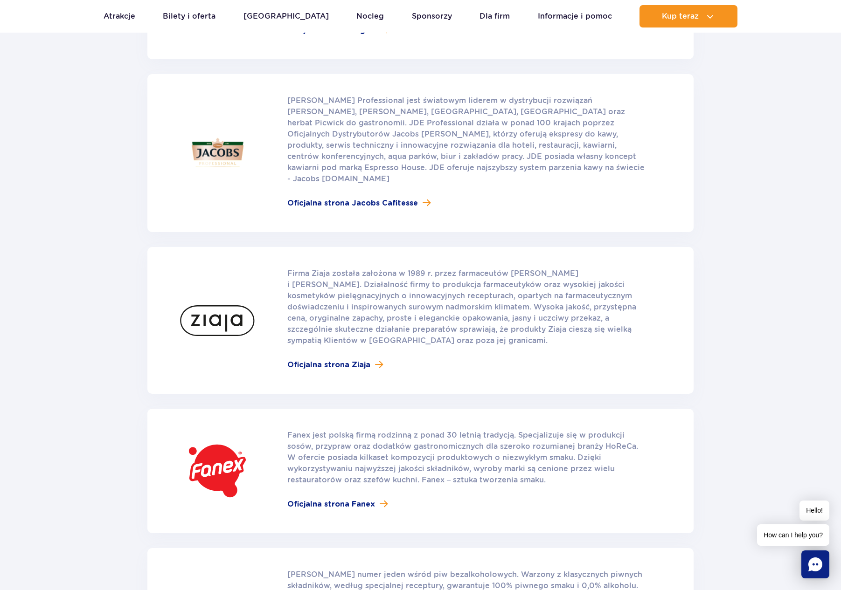
scroll to position [228, 0]
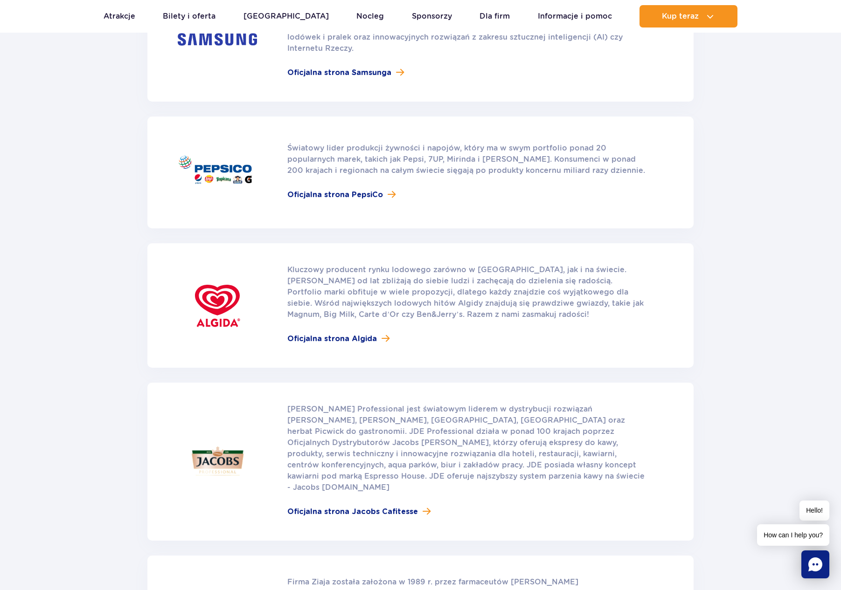
click at [466, 20] on ul "Aktualny ruch w parku Atrakcje Zjeżdżalnie Aster Rainbow [GEOGRAPHIC_DATA] Więc…" at bounding box center [421, 16] width 634 height 22
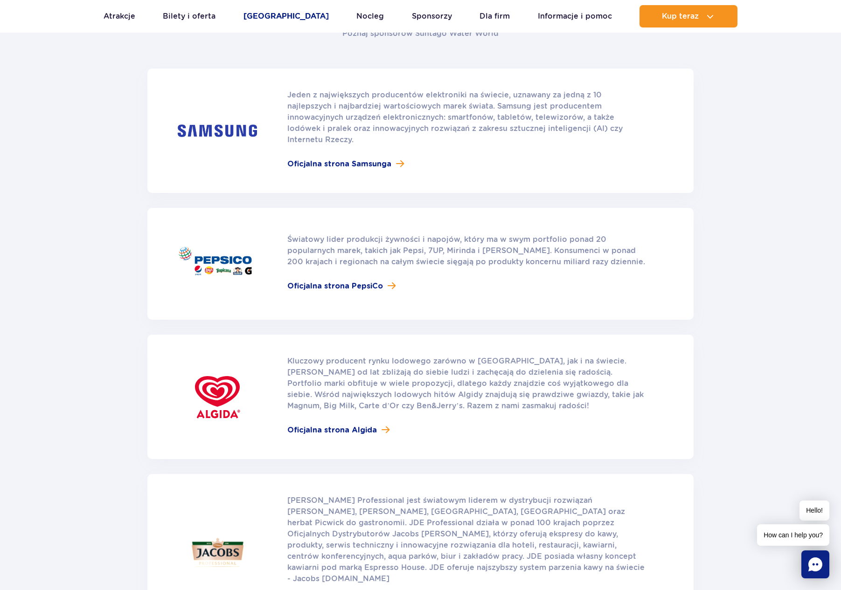
click at [294, 21] on link "[GEOGRAPHIC_DATA]" at bounding box center [285, 16] width 85 height 22
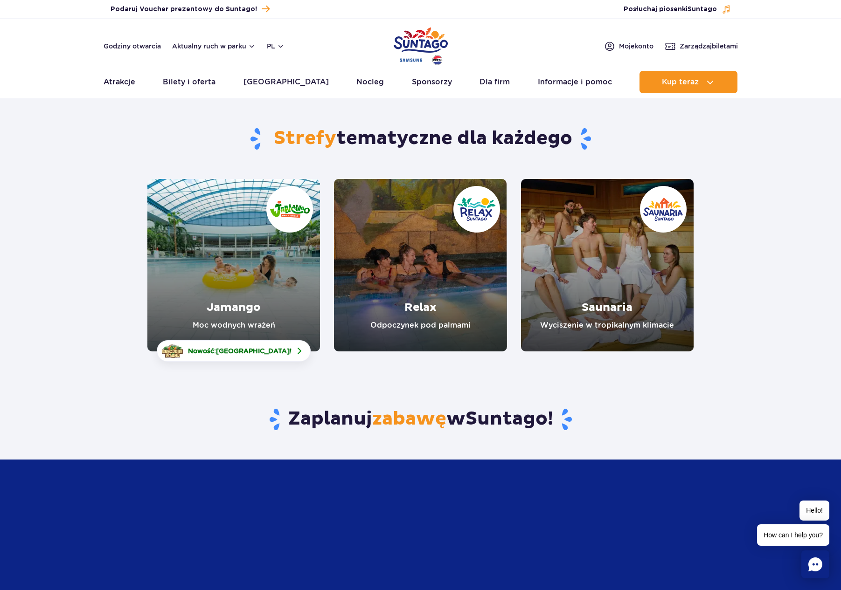
click at [423, 223] on link "Relax" at bounding box center [420, 265] width 173 height 173
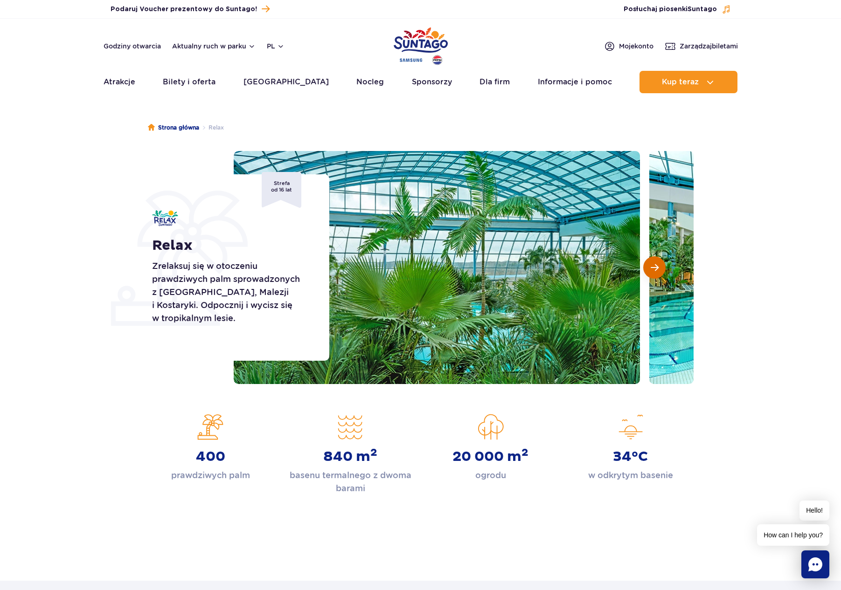
click at [658, 268] on span "Następny slajd" at bounding box center [654, 267] width 8 height 8
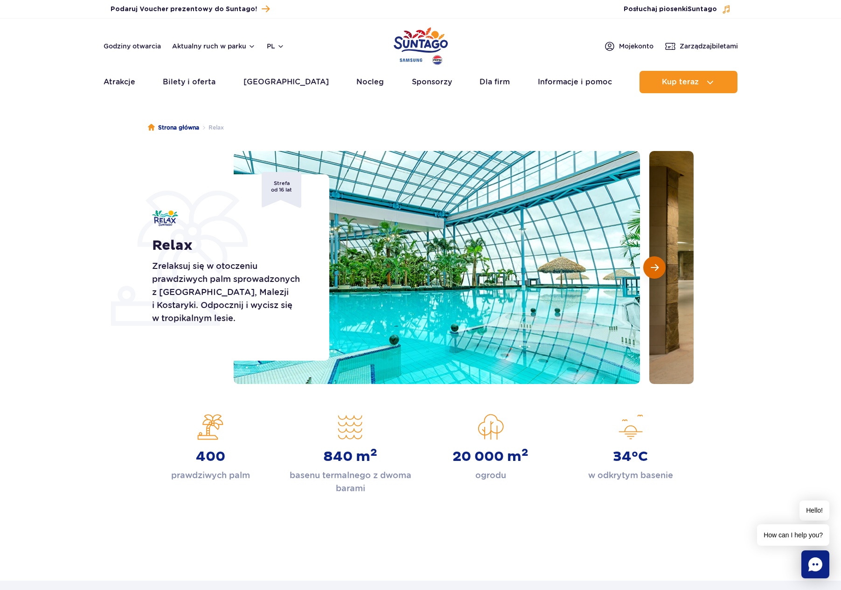
click at [658, 268] on span "Następny slajd" at bounding box center [654, 267] width 8 height 8
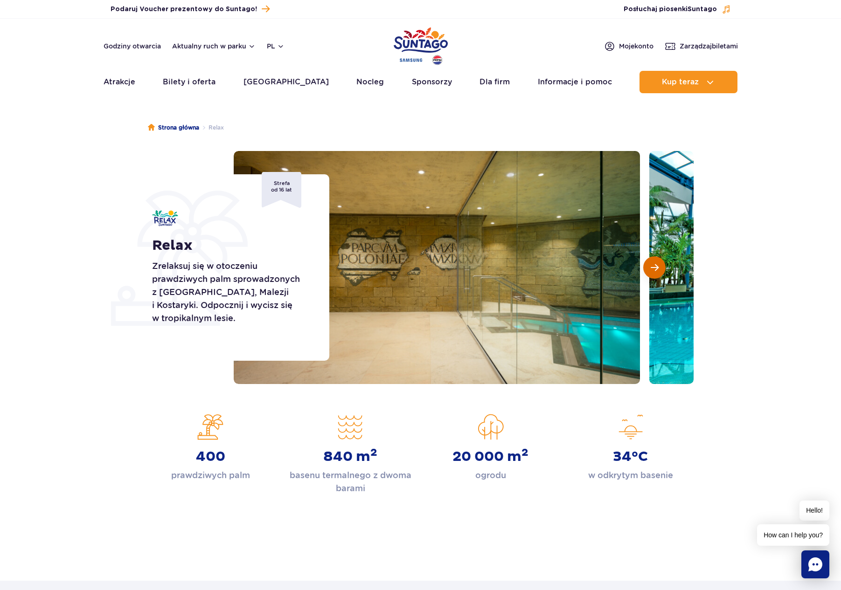
click at [658, 268] on span "Następny slajd" at bounding box center [654, 267] width 8 height 8
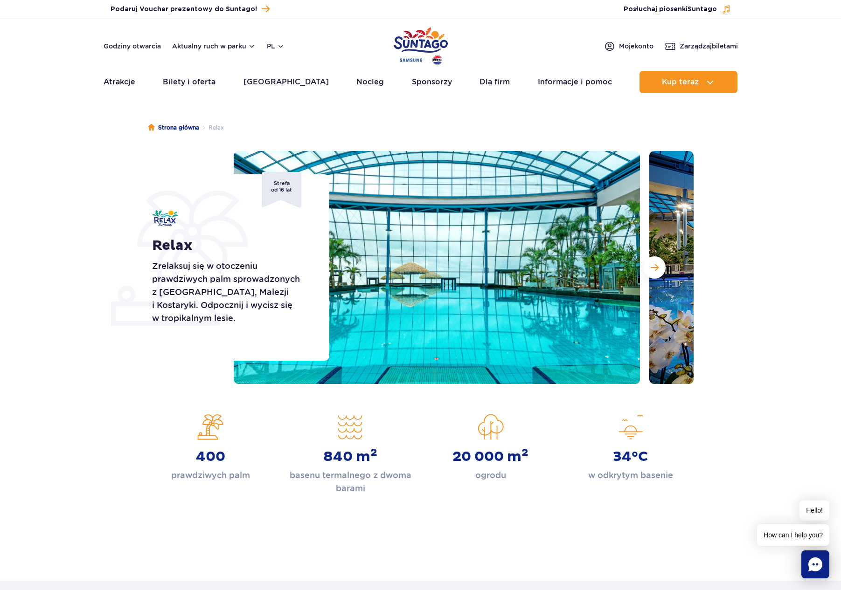
click at [92, 85] on header "Godziny otwarcia Aktualny ruch w parku pl PL EN UA Moje konto Zarządzaj biletam…" at bounding box center [420, 59] width 841 height 80
click at [169, 87] on link "Bilety i oferta" at bounding box center [189, 82] width 53 height 22
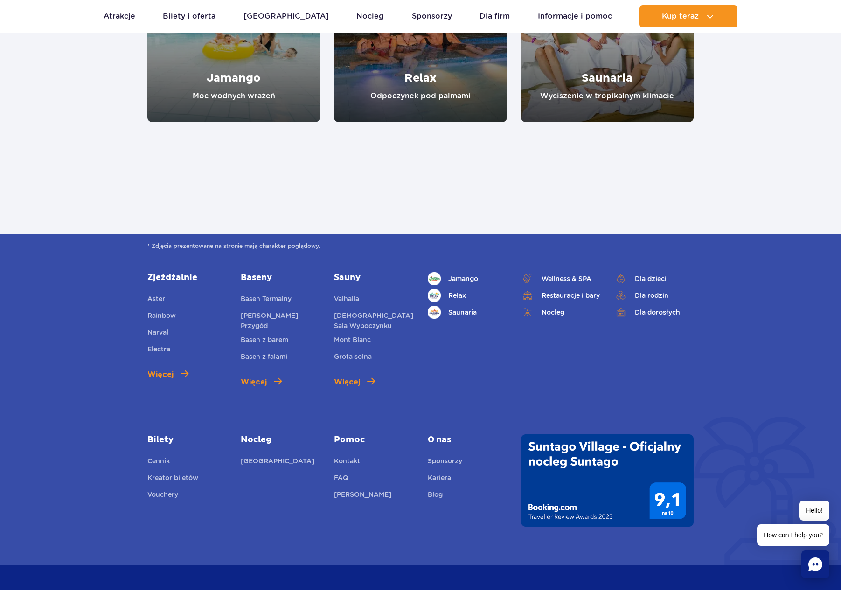
scroll to position [1187, 0]
